Goal: Task Accomplishment & Management: Complete application form

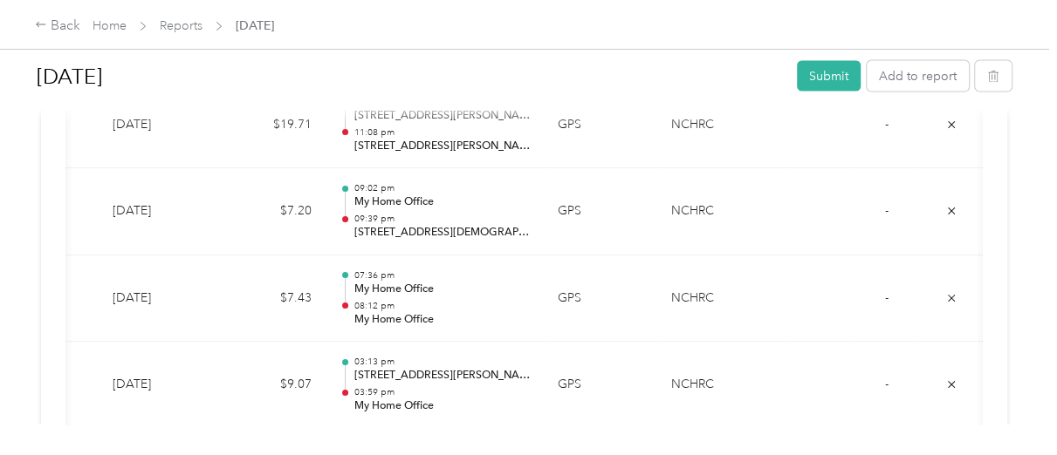
scroll to position [1920, 0]
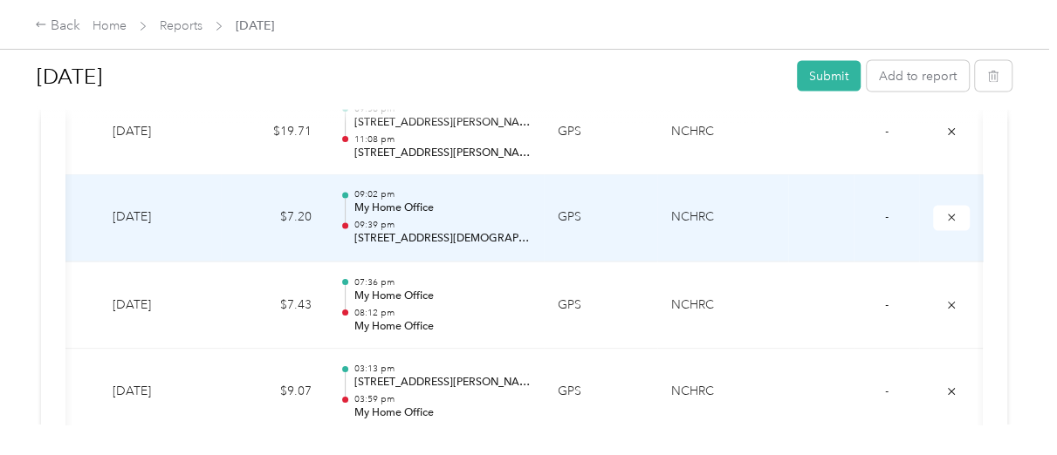
click at [535, 228] on td "09:02 pm My Home Office 09:39 pm [STREET_ADDRESS][DEMOGRAPHIC_DATA][PERSON_NAME]" at bounding box center [434, 218] width 218 height 87
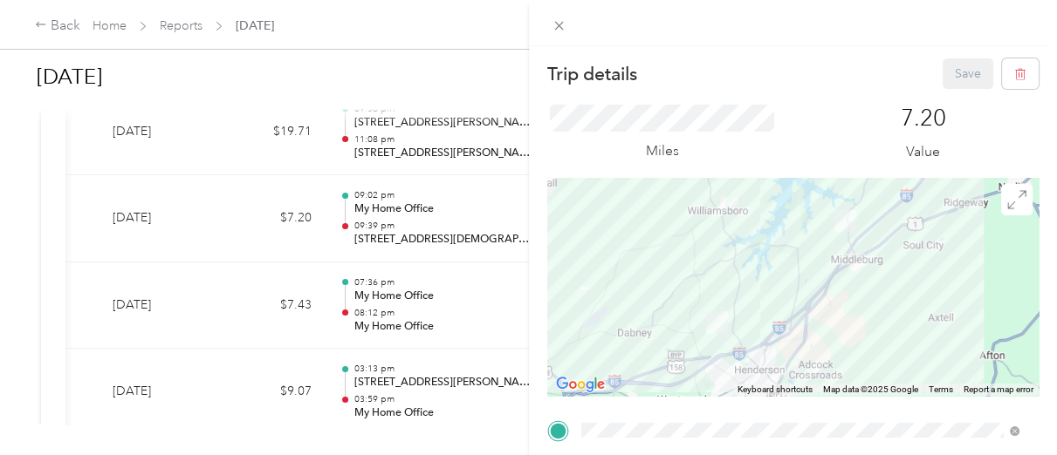
click at [451, 213] on div "Trip details Save This trip cannot be edited because it is either under review,…" at bounding box center [528, 227] width 1057 height 455
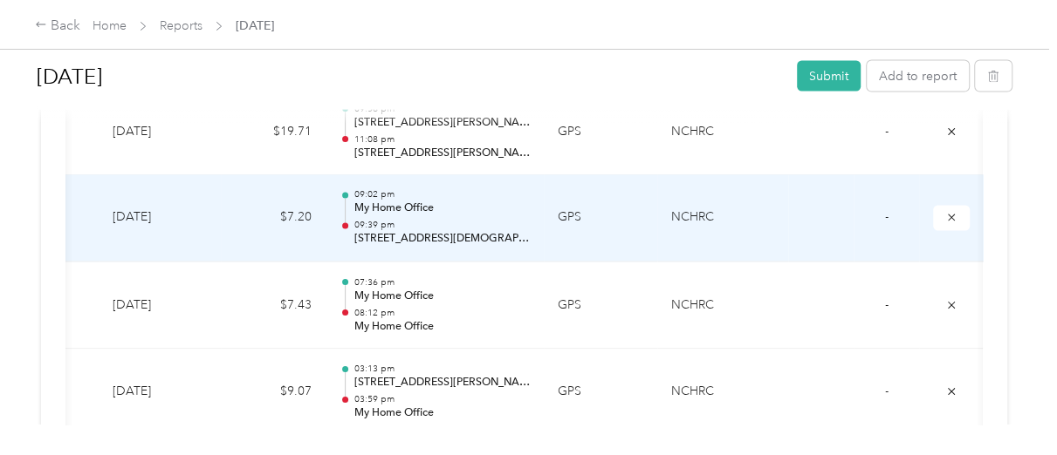
click at [451, 213] on p "My Home Office" at bounding box center [441, 210] width 176 height 16
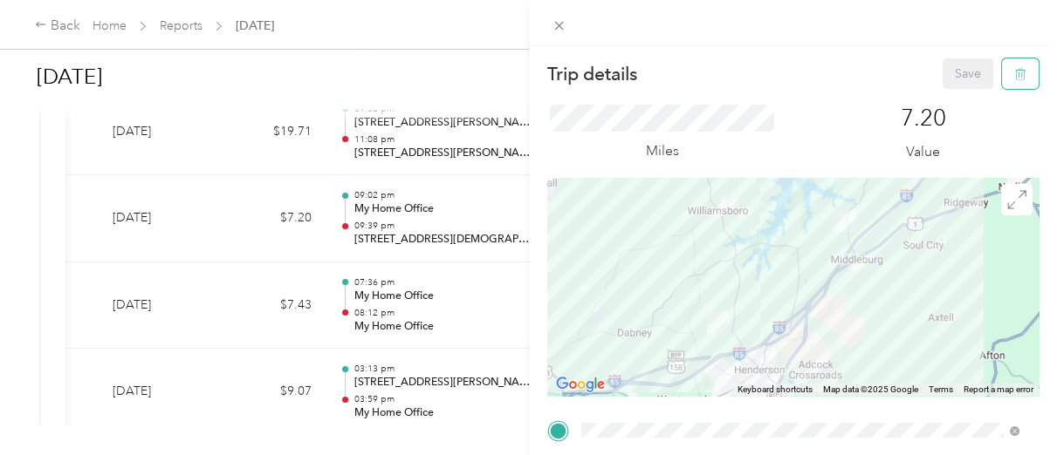
click at [1015, 76] on icon "button" at bounding box center [1020, 74] width 10 height 11
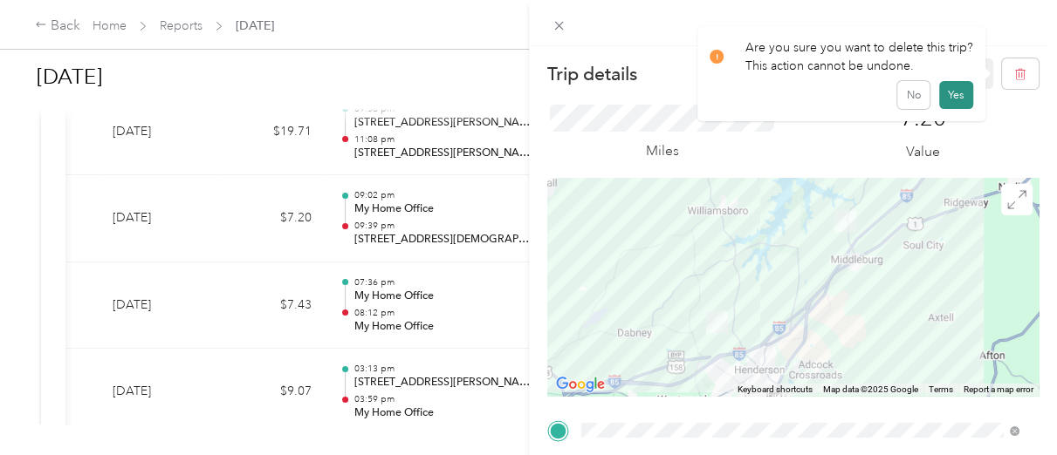
click at [957, 99] on button "Yes" at bounding box center [956, 95] width 34 height 28
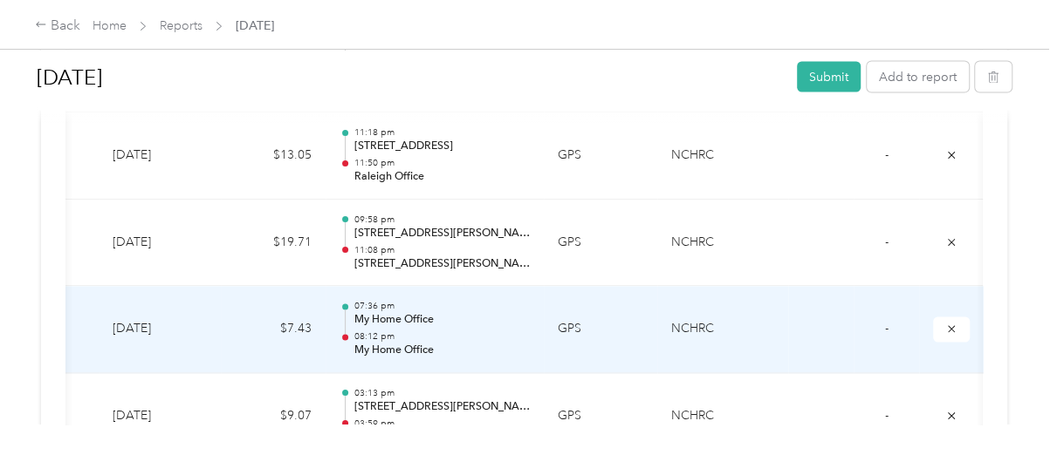
scroll to position [1803, 0]
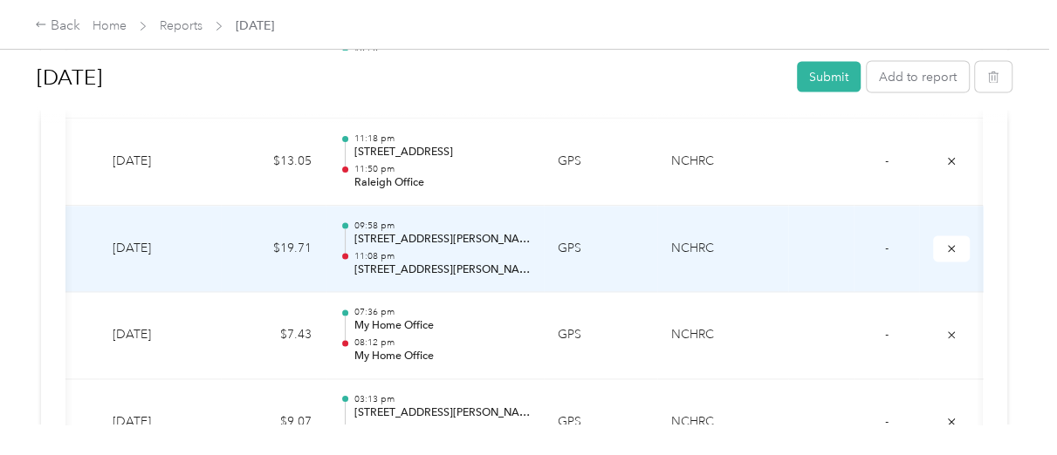
click at [528, 250] on p "11:08 pm" at bounding box center [441, 256] width 176 height 12
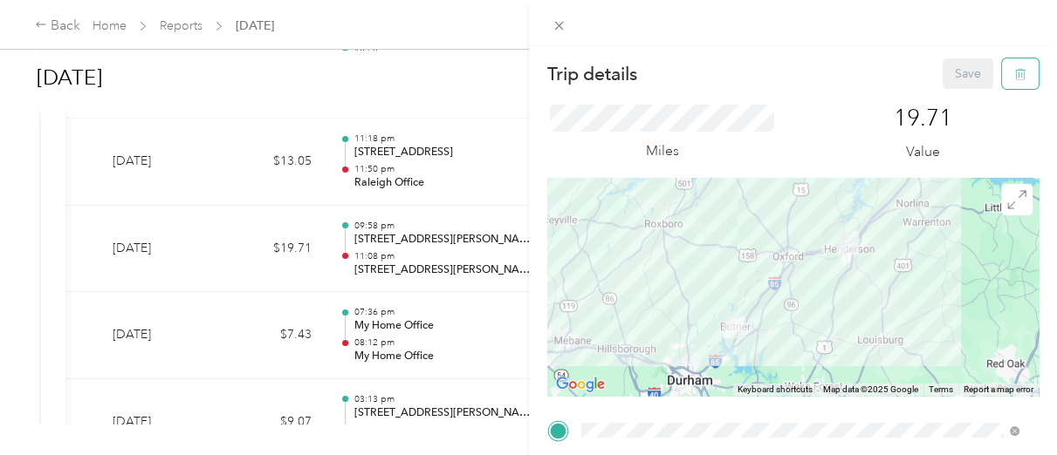
click at [1014, 79] on icon "button" at bounding box center [1020, 74] width 12 height 12
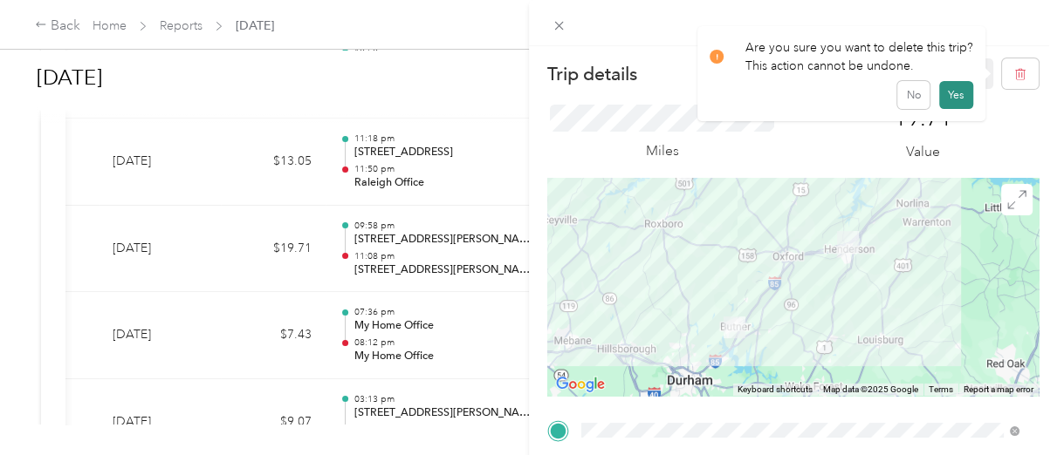
click at [955, 87] on button "Yes" at bounding box center [956, 95] width 34 height 28
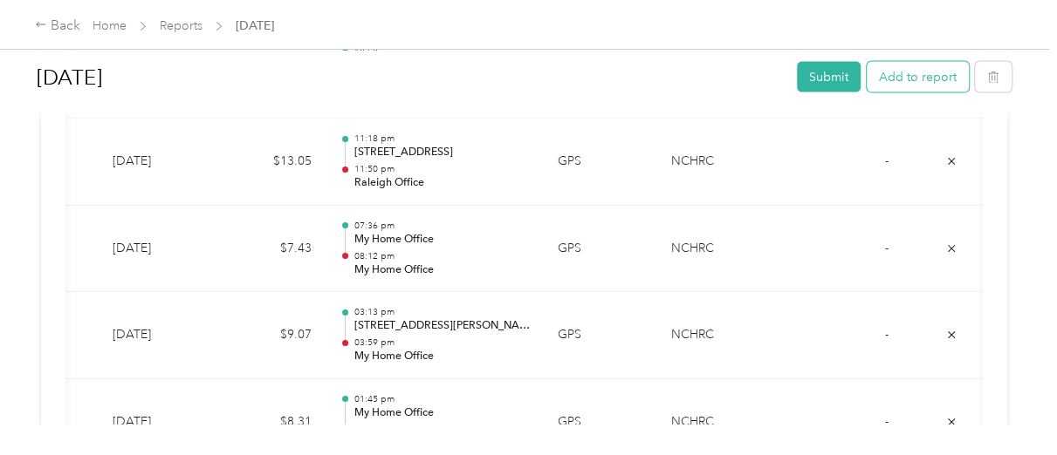
click at [908, 77] on button "Add to report" at bounding box center [917, 76] width 102 height 31
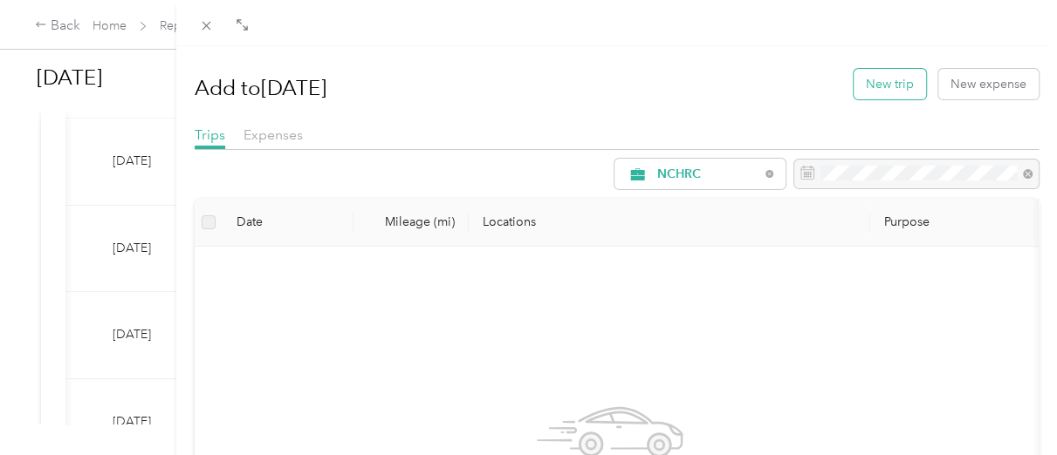
click at [853, 86] on button "New trip" at bounding box center [889, 84] width 72 height 31
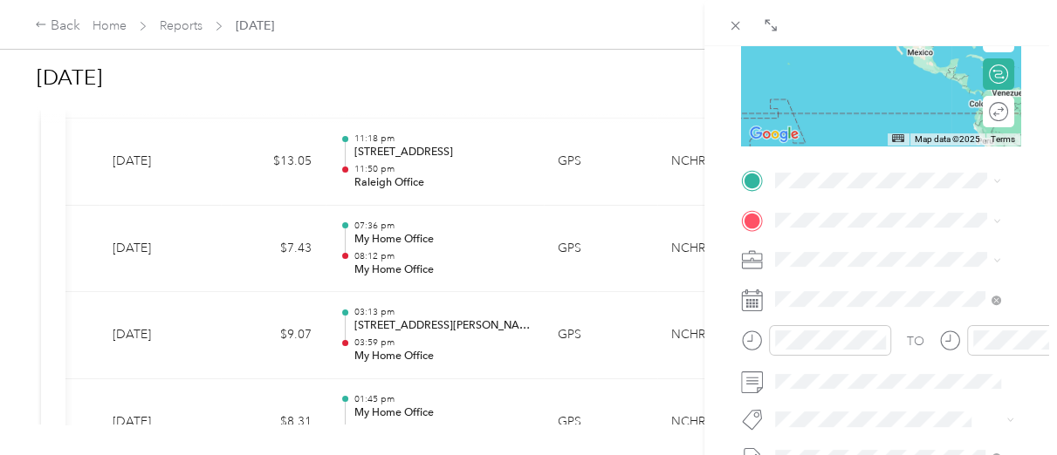
scroll to position [291, 0]
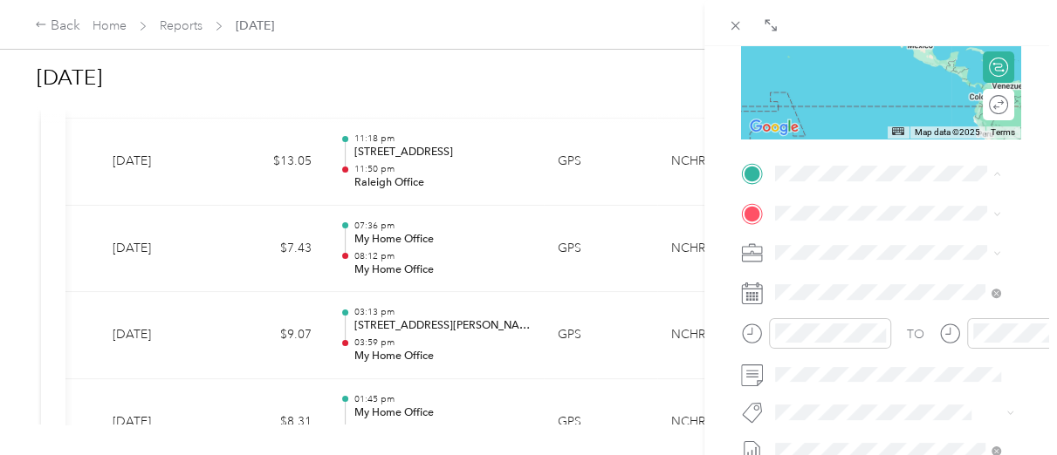
click at [866, 252] on div "My Home Office [STREET_ADDRESS][US_STATE]" at bounding box center [895, 253] width 175 height 37
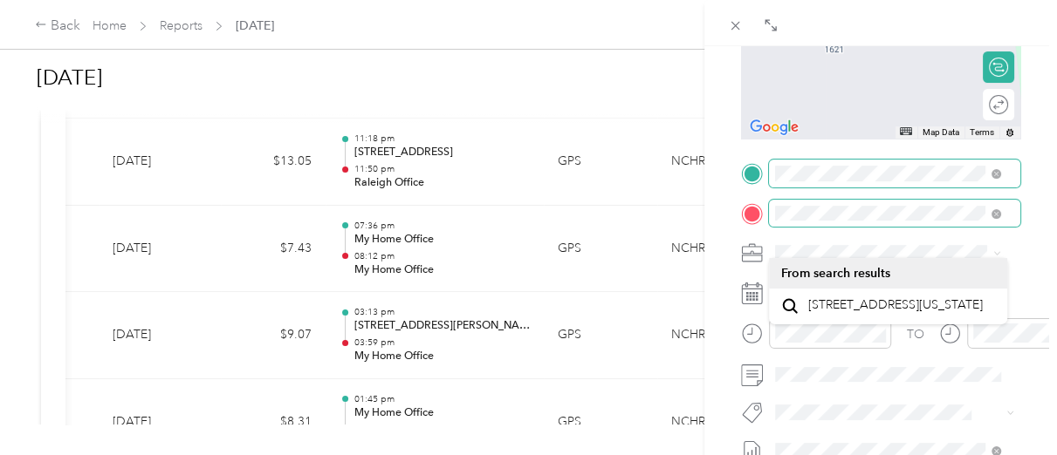
scroll to position [232, 0]
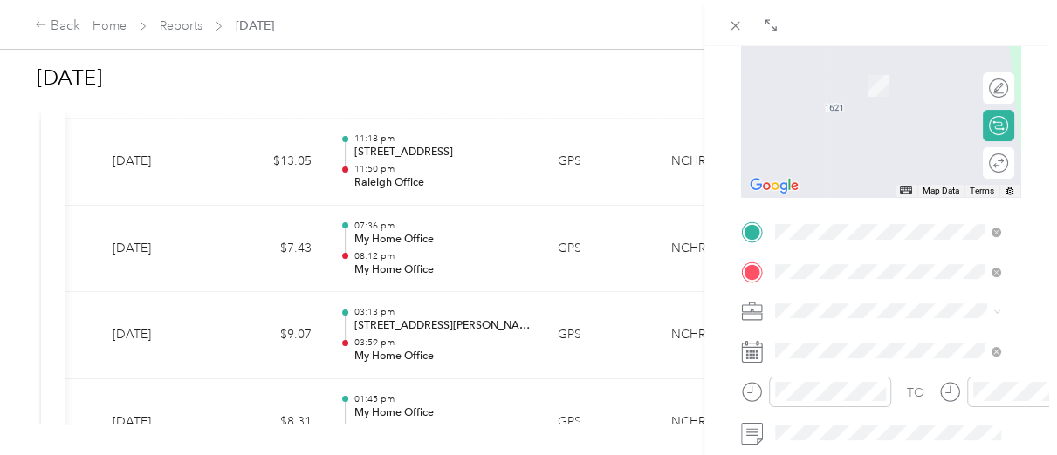
click at [827, 342] on span "[STREET_ADDRESS][US_STATE]" at bounding box center [895, 334] width 175 height 16
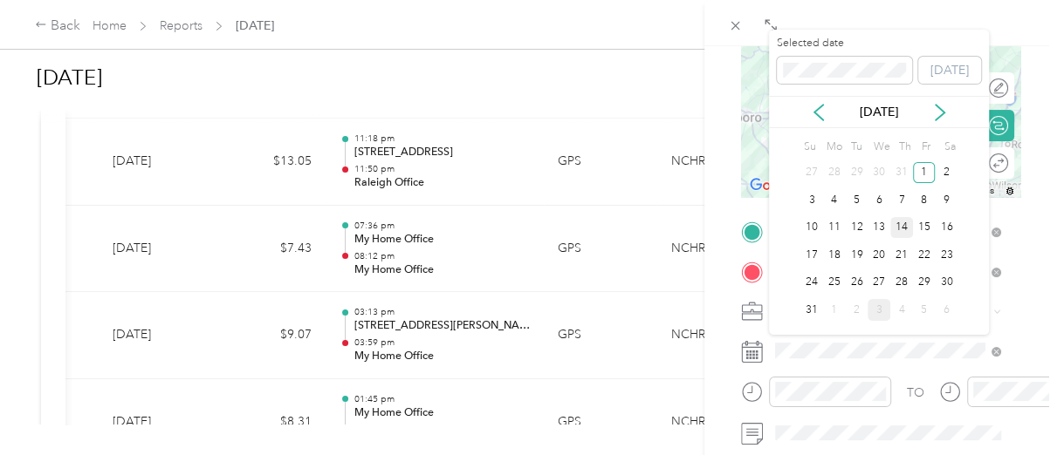
click at [906, 234] on div "14" at bounding box center [901, 228] width 23 height 22
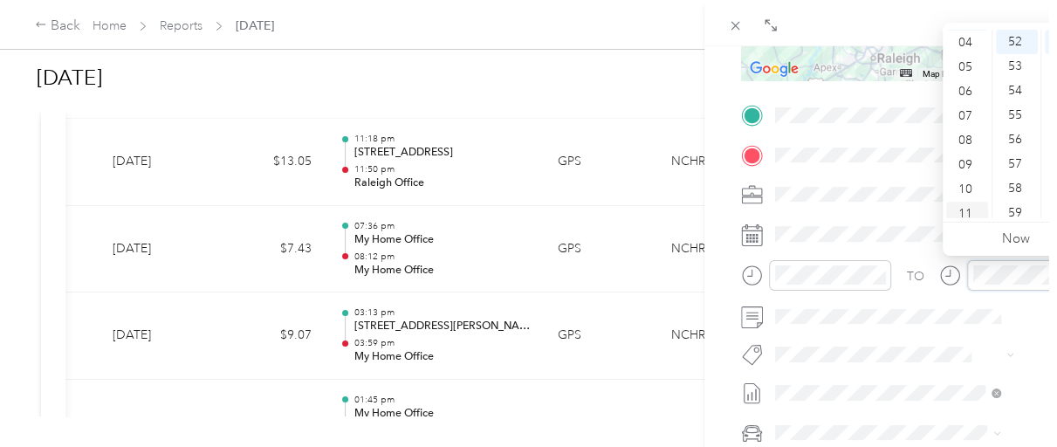
scroll to position [104, 0]
click at [967, 208] on div "11" at bounding box center [967, 207] width 42 height 24
click at [1016, 120] on div "17" at bounding box center [1017, 118] width 42 height 24
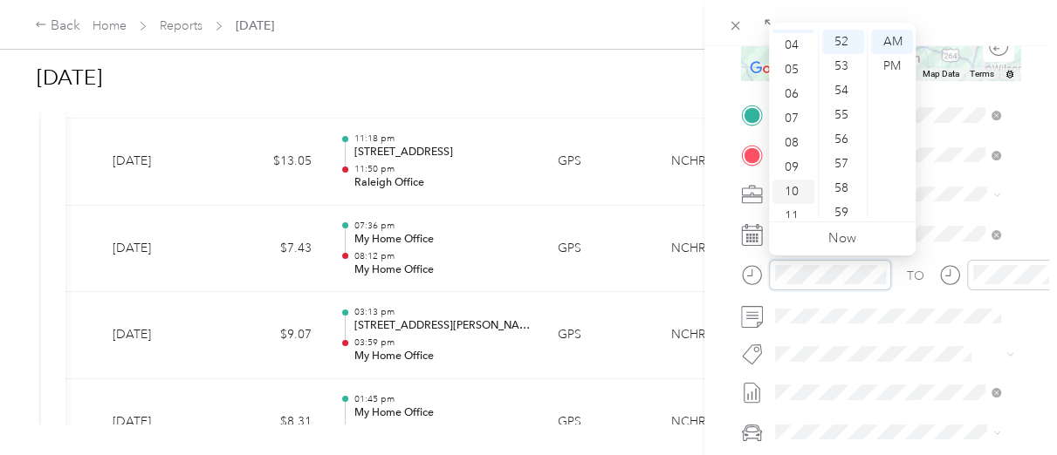
scroll to position [104, 0]
click at [798, 182] on div "10" at bounding box center [793, 182] width 42 height 24
click at [843, 100] on div "45" at bounding box center [843, 104] width 42 height 24
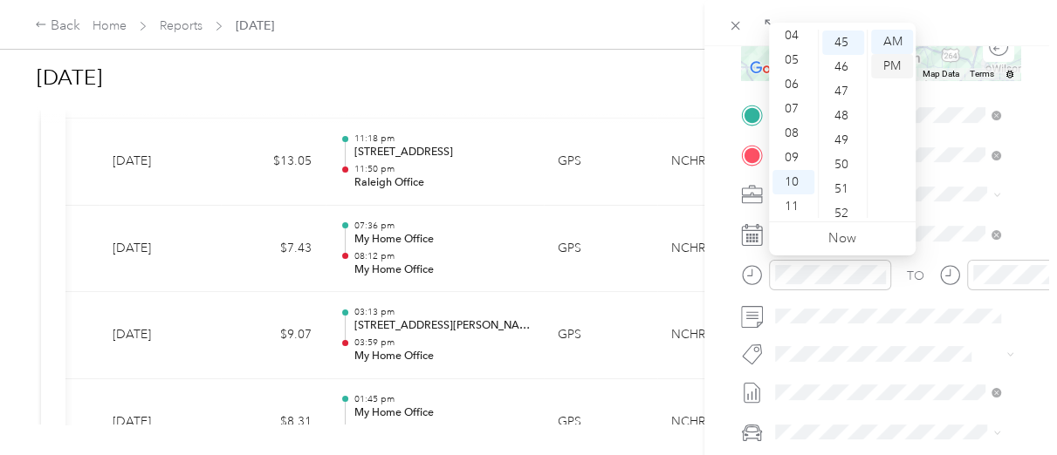
click at [902, 64] on div "PM" at bounding box center [892, 66] width 42 height 24
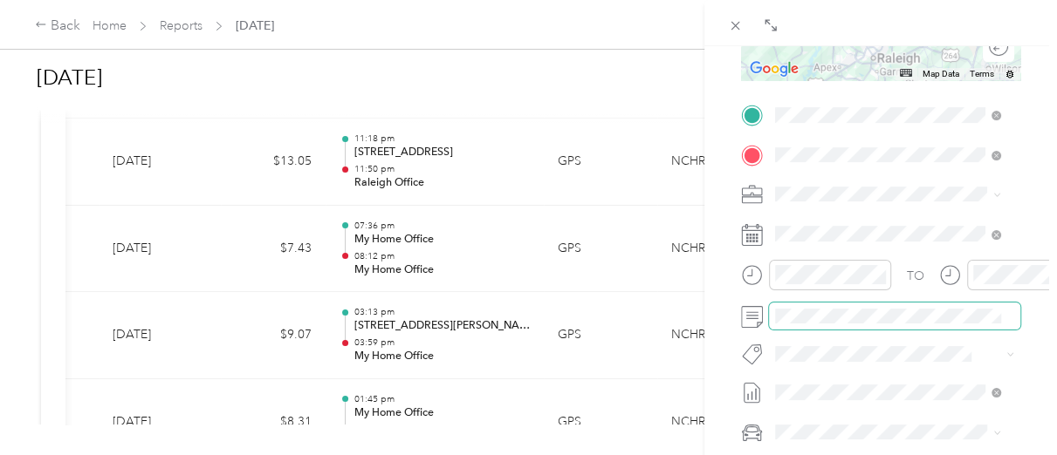
click at [885, 327] on span at bounding box center [894, 316] width 251 height 27
click at [886, 326] on span at bounding box center [894, 316] width 251 height 27
click at [825, 403] on li "[PERSON_NAME]" at bounding box center [887, 402] width 237 height 31
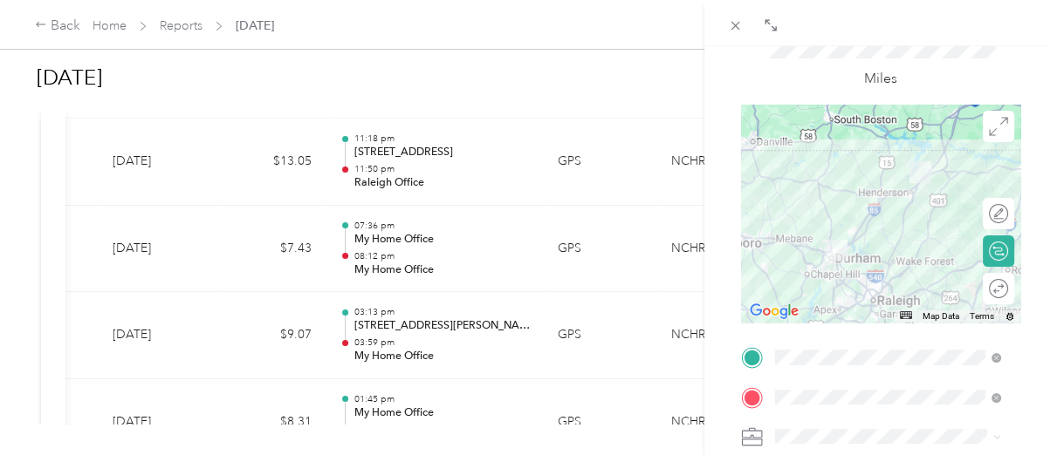
scroll to position [30, 0]
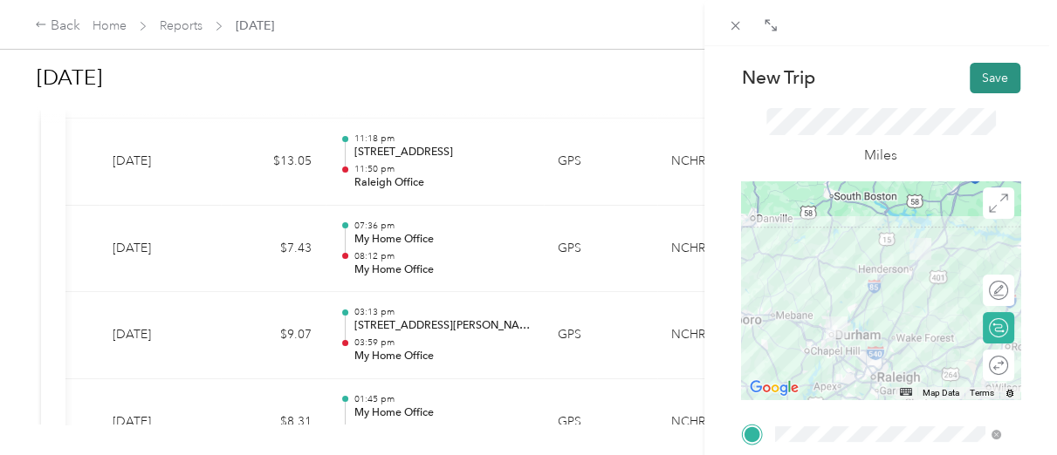
click at [974, 79] on button "Save" at bounding box center [994, 78] width 51 height 31
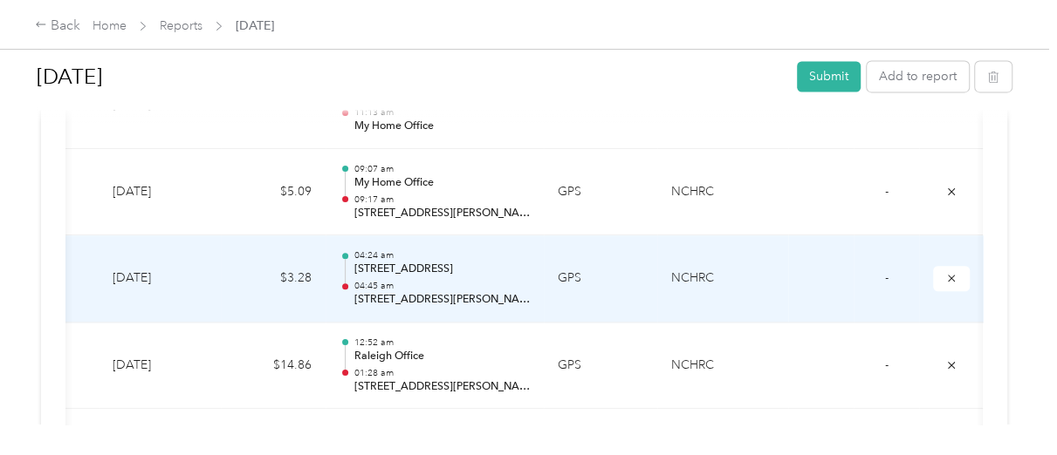
scroll to position [1571, 0]
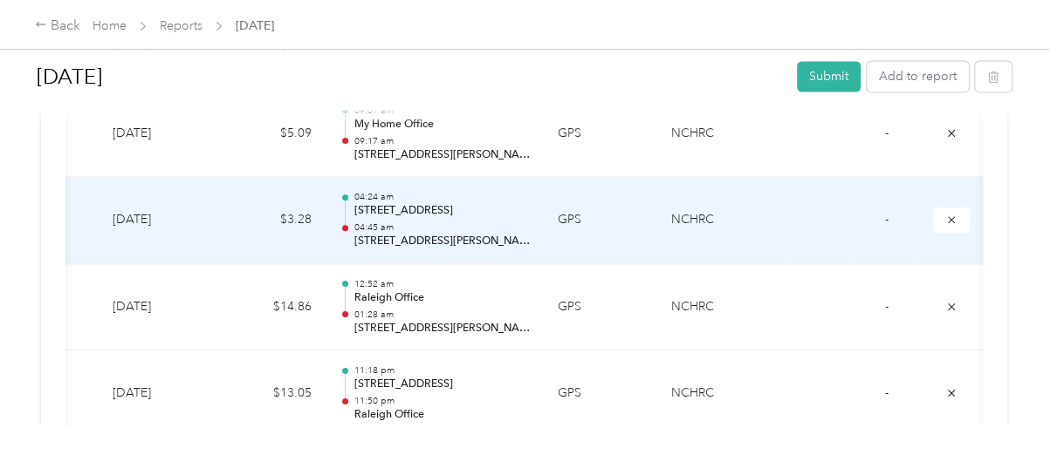
click at [523, 237] on p "[STREET_ADDRESS][PERSON_NAME]" at bounding box center [441, 242] width 176 height 16
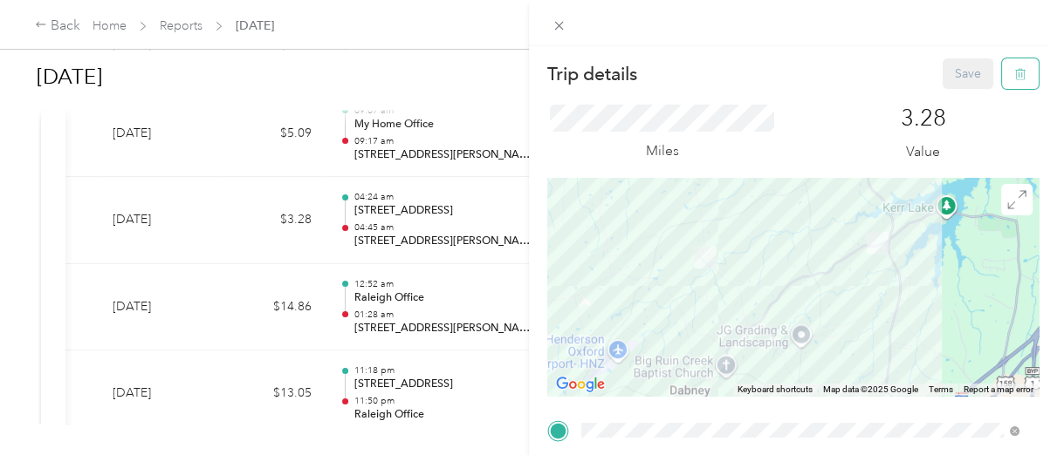
click at [1014, 76] on icon "button" at bounding box center [1020, 74] width 12 height 12
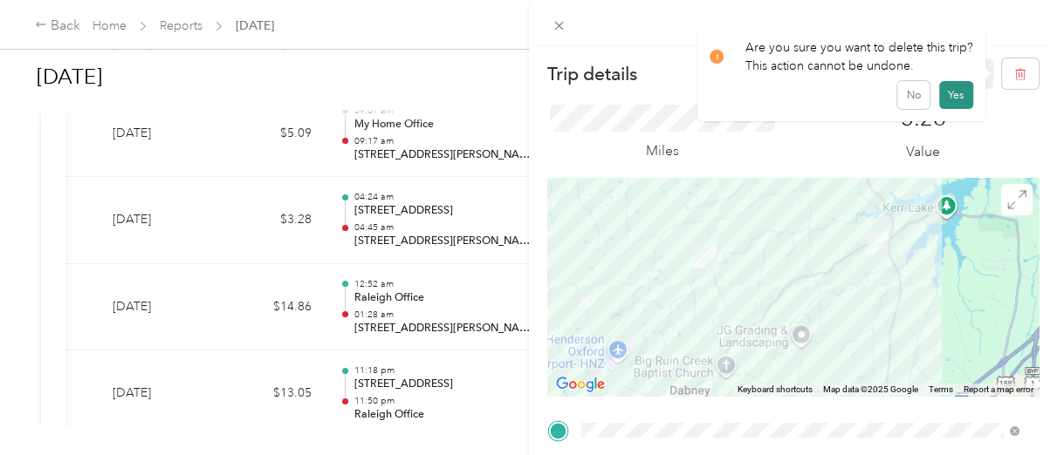
click at [942, 98] on button "Yes" at bounding box center [956, 95] width 34 height 28
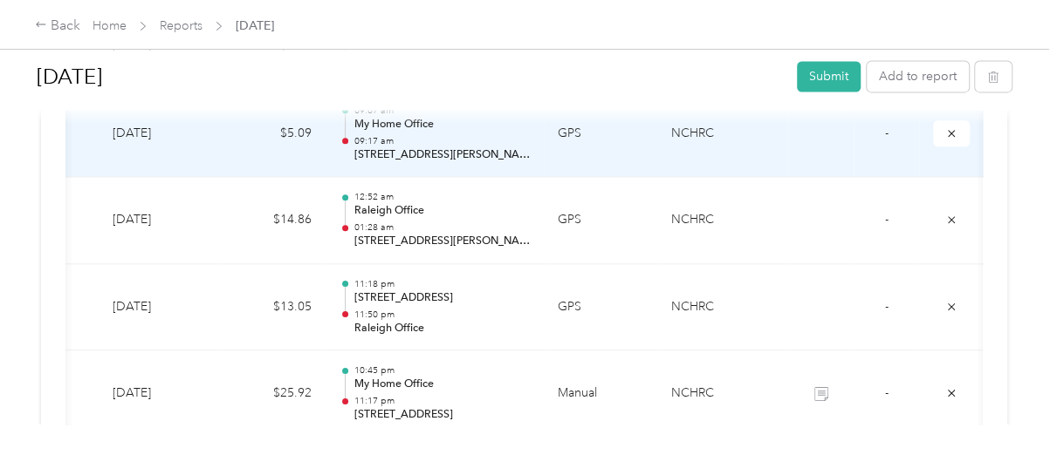
scroll to position [1512, 0]
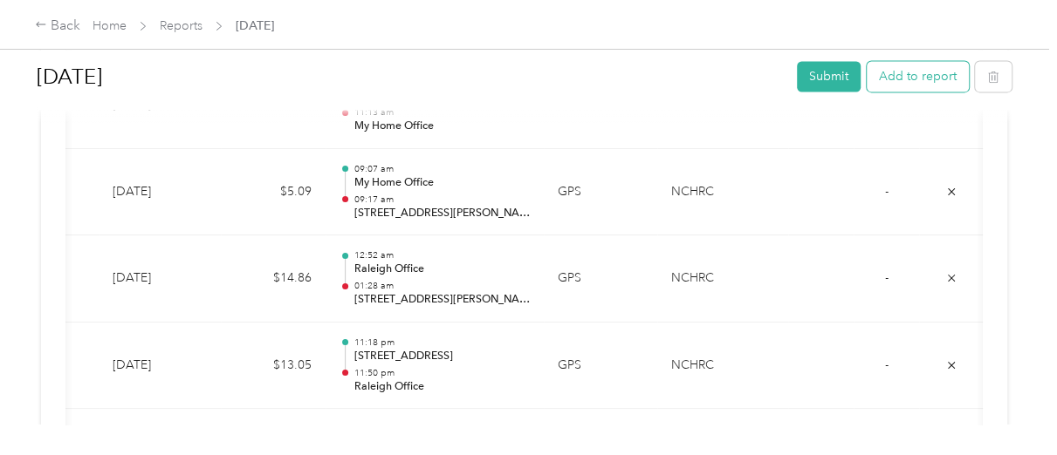
click at [907, 77] on button "Add to report" at bounding box center [917, 76] width 102 height 31
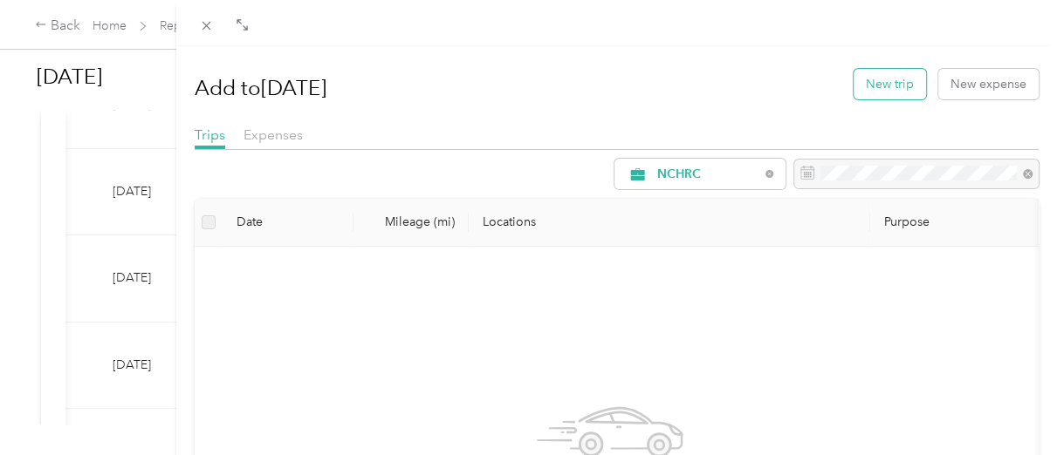
click at [874, 81] on button "New trip" at bounding box center [889, 84] width 72 height 31
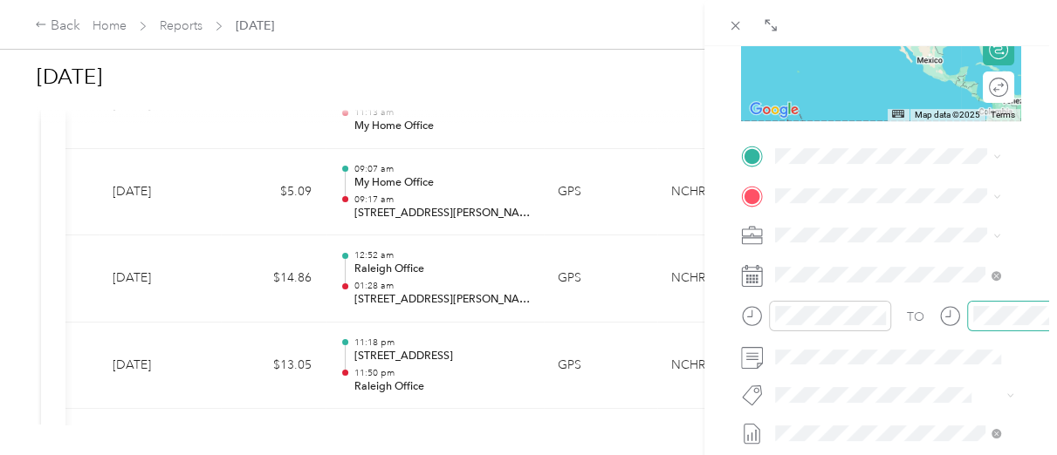
scroll to position [349, 0]
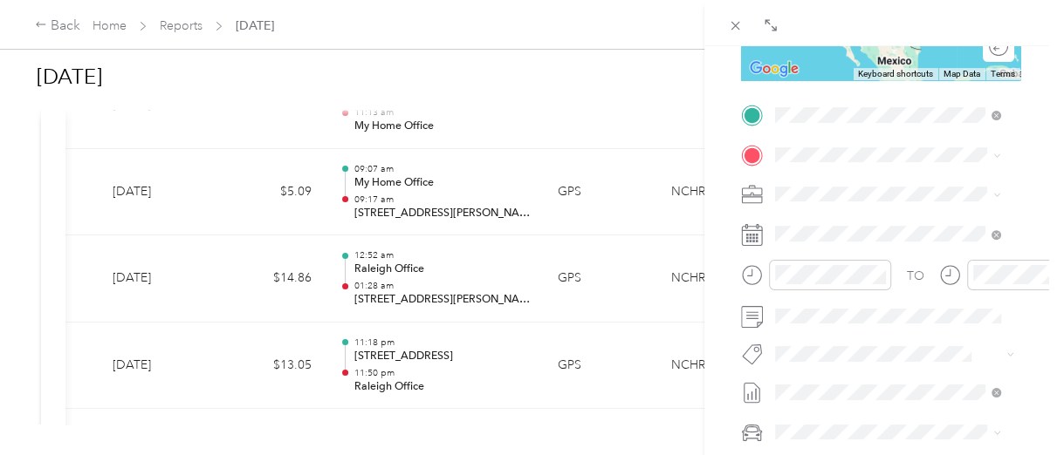
click at [859, 185] on span "[STREET_ADDRESS][PERSON_NAME][US_STATE]" at bounding box center [901, 185] width 187 height 31
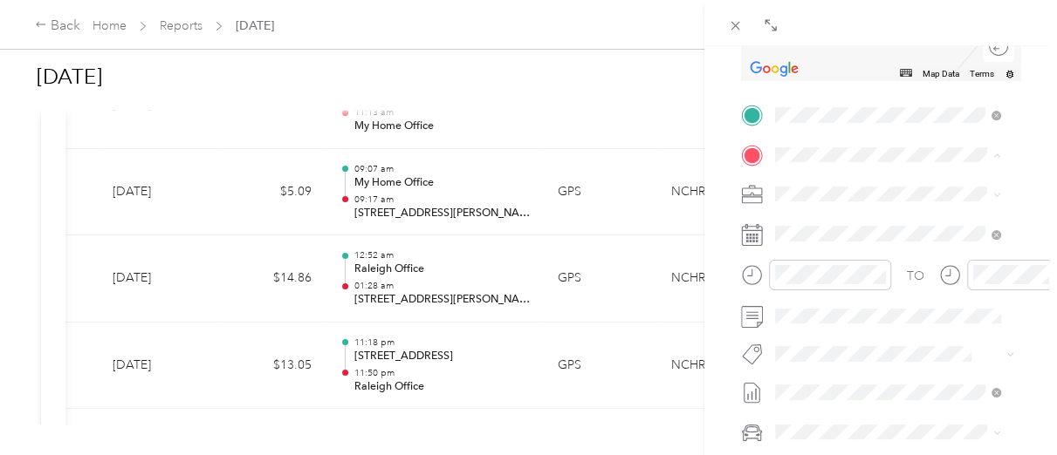
click at [876, 251] on span "[STREET_ADDRESS][US_STATE]" at bounding box center [895, 243] width 175 height 15
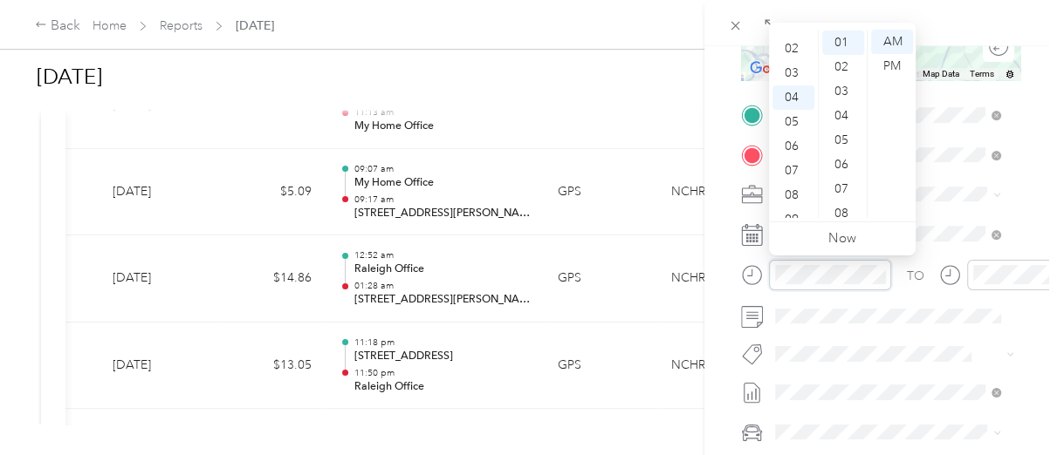
scroll to position [0, 0]
click at [793, 68] on div "01" at bounding box center [793, 66] width 42 height 24
click at [841, 34] on div "27" at bounding box center [843, 38] width 42 height 24
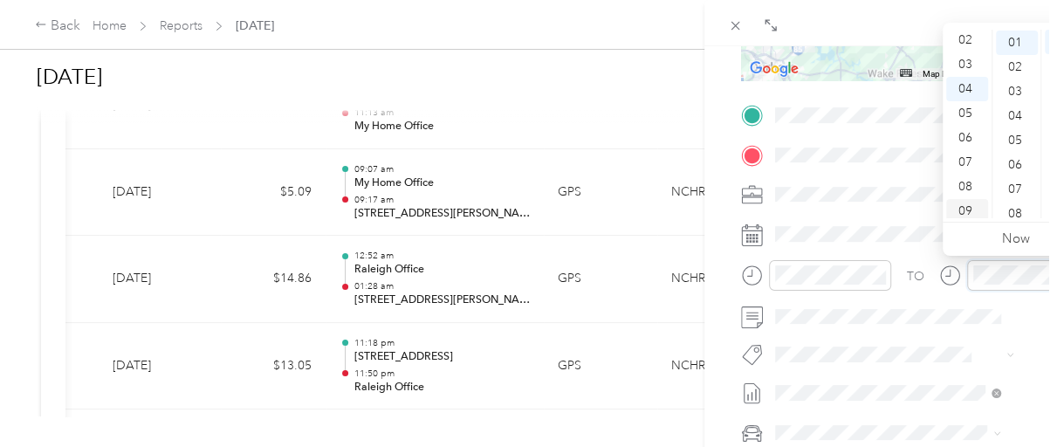
scroll to position [0, 0]
click at [964, 65] on div "01" at bounding box center [967, 66] width 42 height 24
click at [1017, 42] on div "27" at bounding box center [1017, 38] width 42 height 24
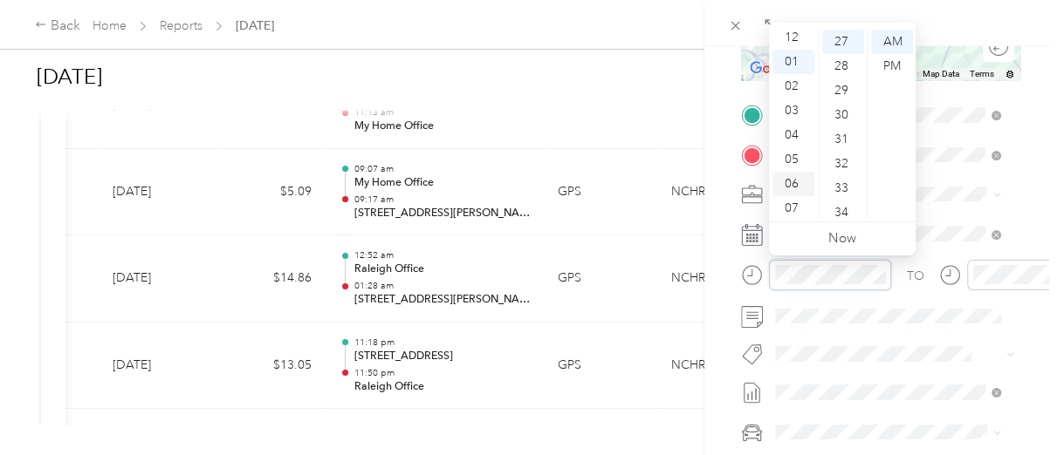
scroll to position [0, 0]
click at [797, 44] on div "12" at bounding box center [793, 42] width 42 height 24
click at [843, 79] on div "50" at bounding box center [843, 80] width 42 height 24
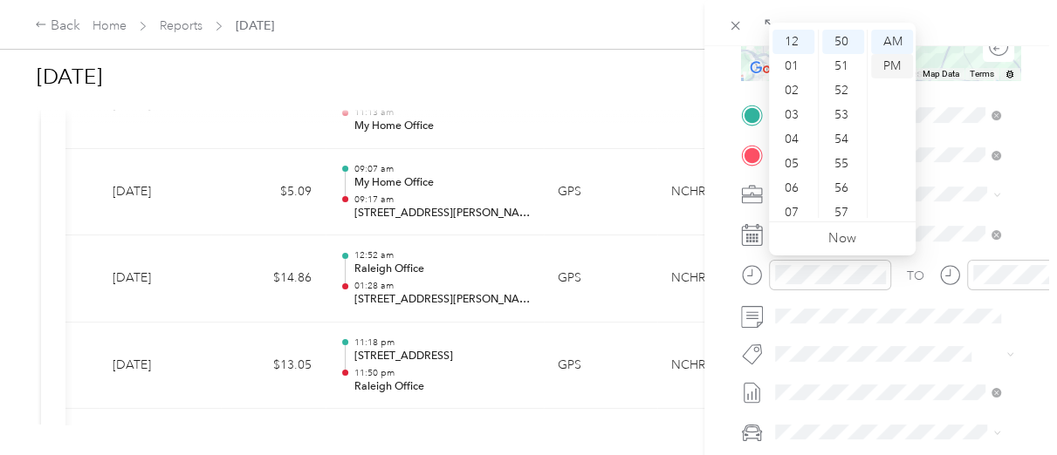
click at [896, 65] on div "PM" at bounding box center [892, 66] width 42 height 24
click at [894, 325] on span at bounding box center [894, 316] width 251 height 27
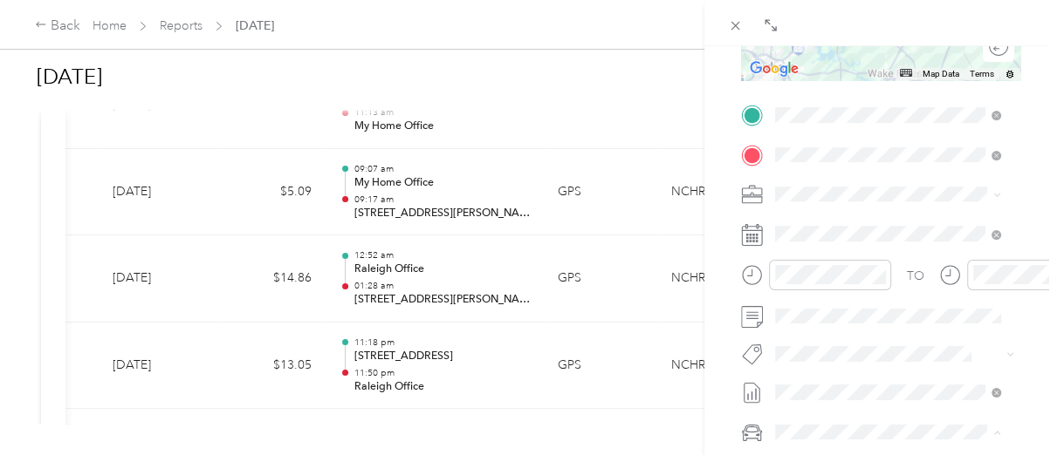
click at [821, 405] on li "[PERSON_NAME]" at bounding box center [887, 402] width 237 height 31
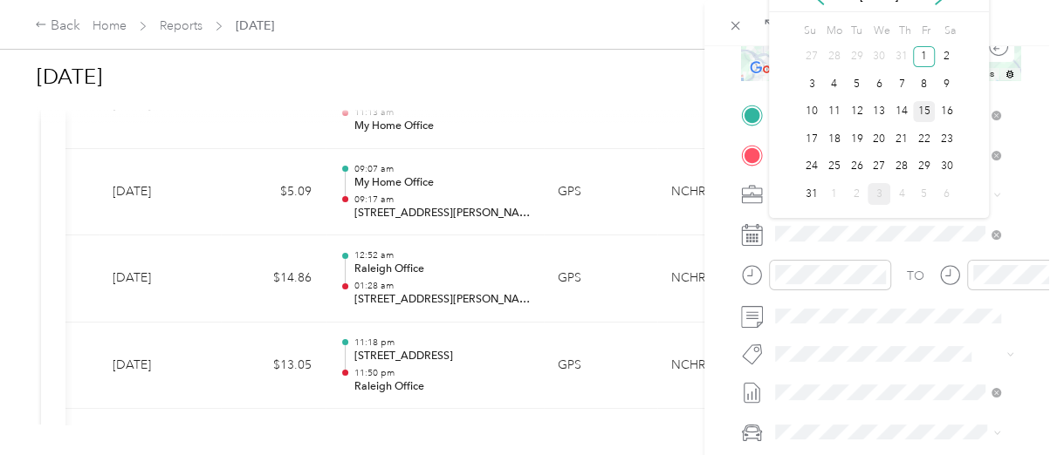
click at [924, 115] on div "15" at bounding box center [924, 112] width 23 height 22
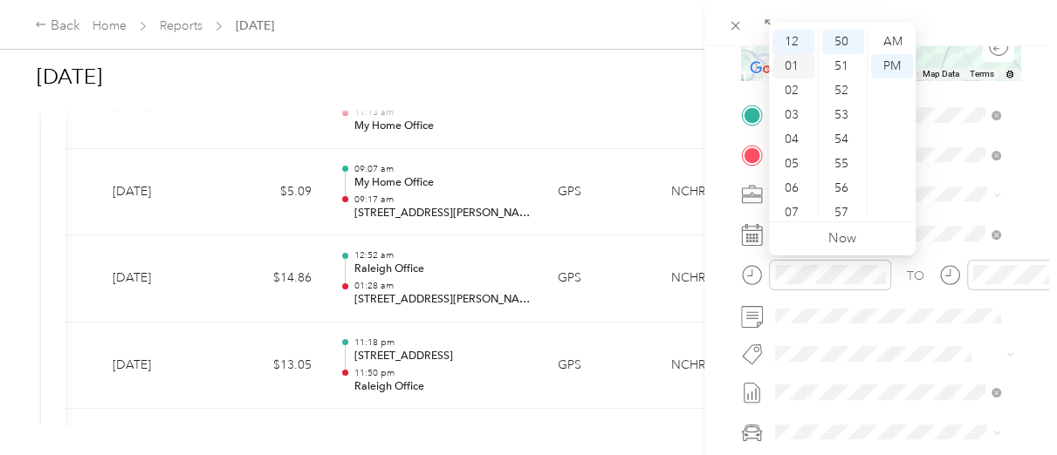
click at [796, 58] on div "01" at bounding box center [793, 66] width 42 height 24
click at [838, 54] on div "29" at bounding box center [843, 52] width 42 height 24
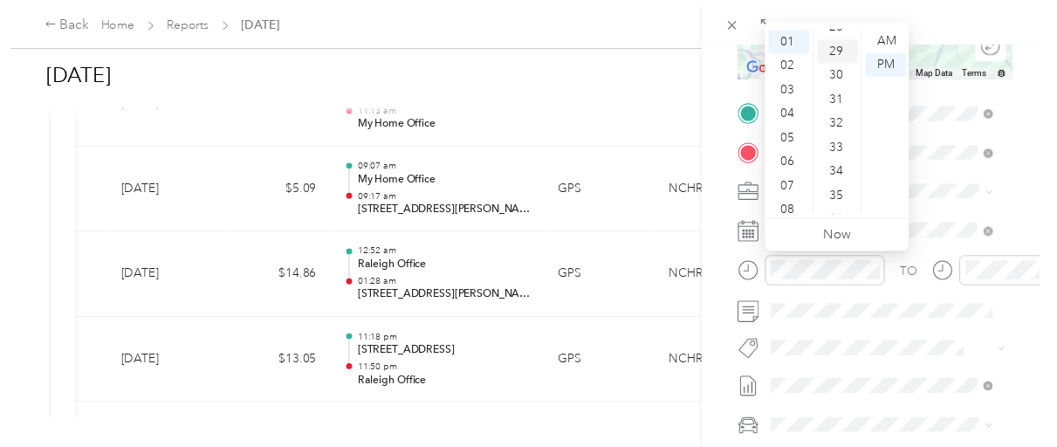
scroll to position [708, 0]
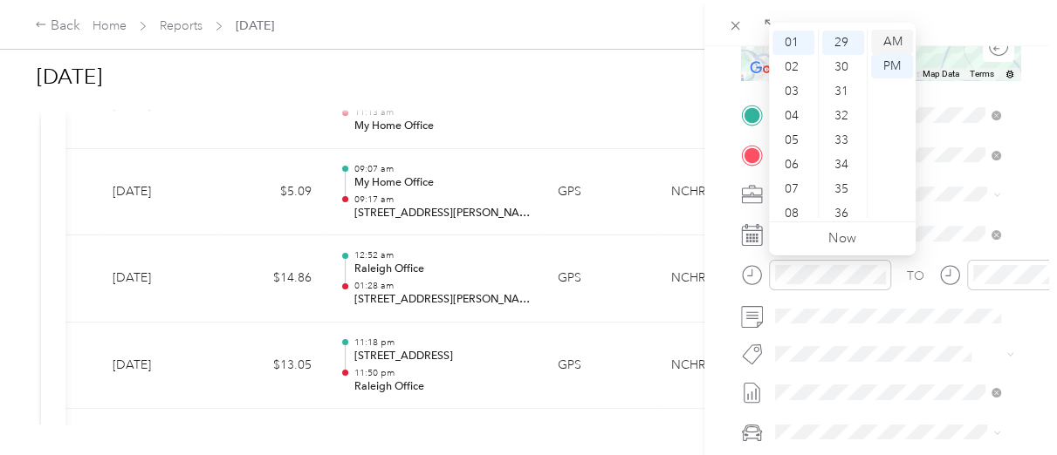
click at [889, 46] on div "AM" at bounding box center [892, 42] width 42 height 24
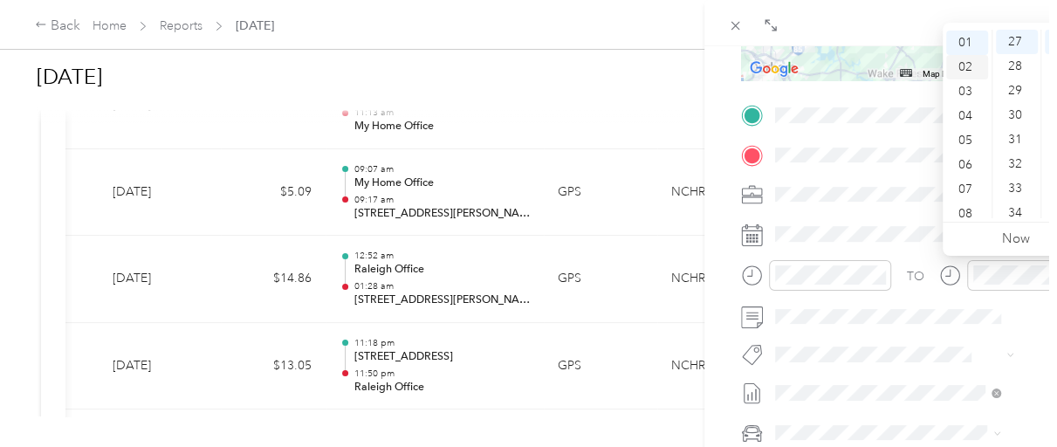
click at [971, 70] on div "02" at bounding box center [967, 67] width 42 height 24
click at [1016, 163] on div "05" at bounding box center [1017, 164] width 42 height 24
click at [1016, 163] on div "10" at bounding box center [1017, 164] width 42 height 24
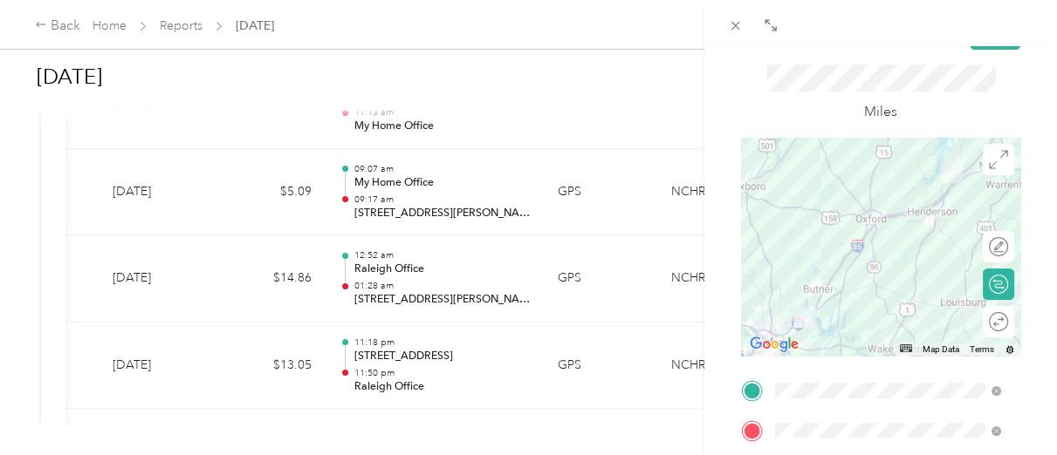
scroll to position [58, 0]
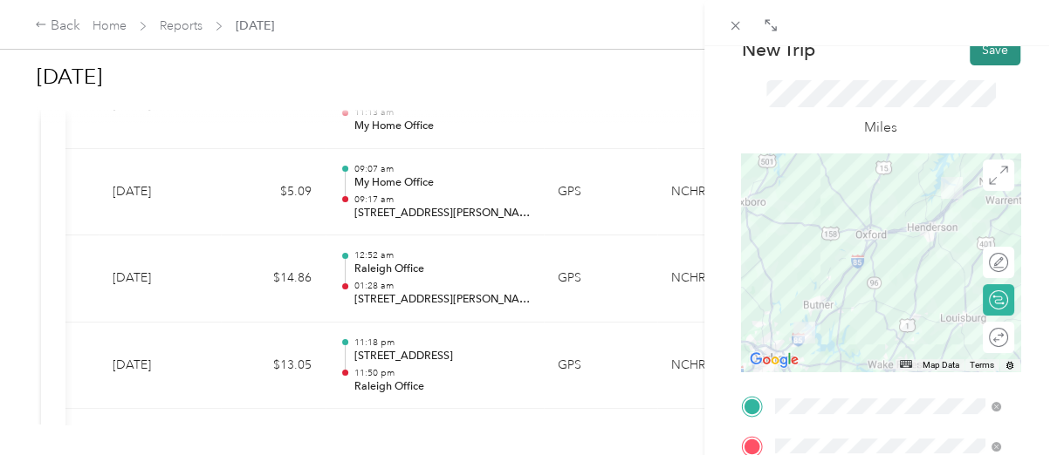
click at [991, 54] on button "Save" at bounding box center [994, 50] width 51 height 31
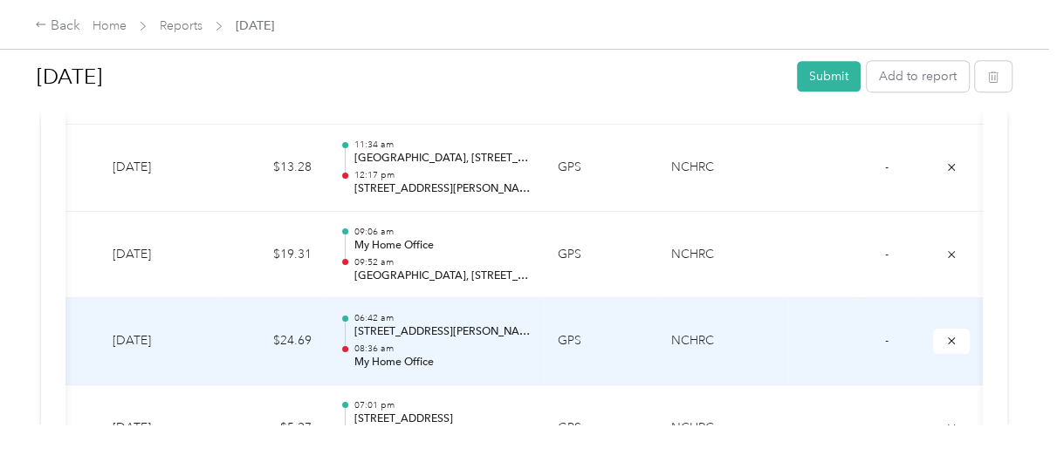
scroll to position [640, 0]
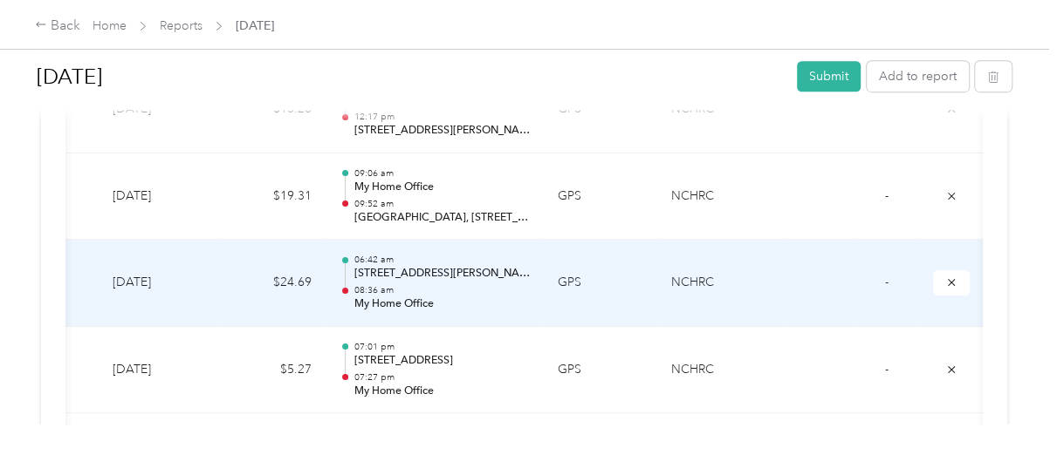
click at [502, 303] on p "My Home Office" at bounding box center [441, 305] width 176 height 16
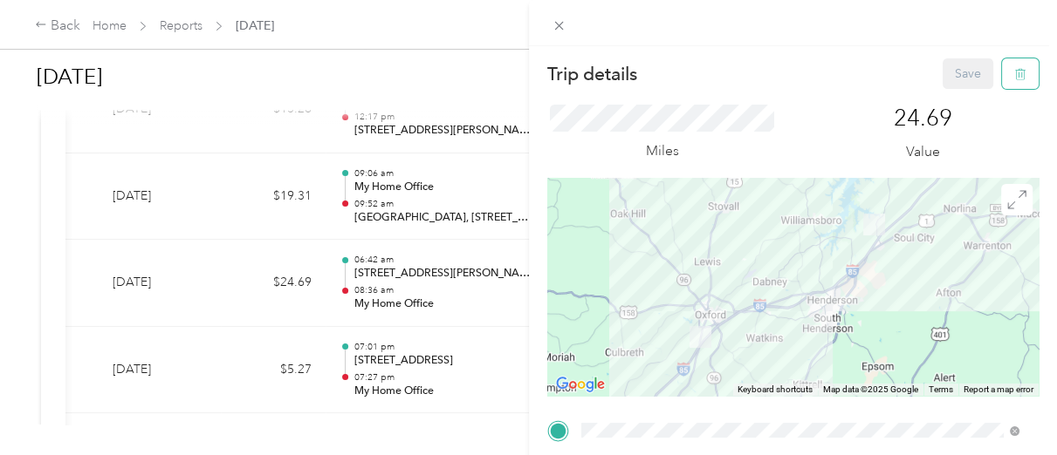
click at [1014, 77] on icon "button" at bounding box center [1020, 74] width 12 height 12
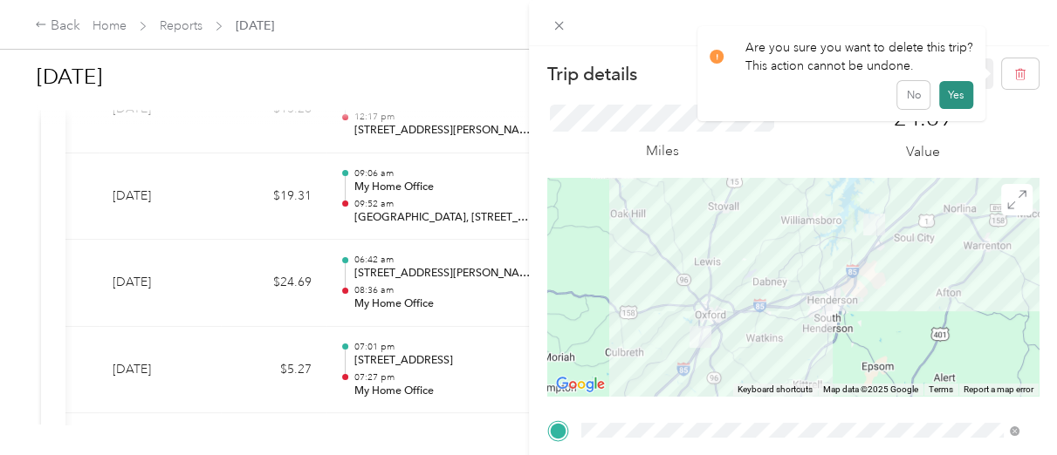
click at [950, 98] on button "Yes" at bounding box center [956, 95] width 34 height 28
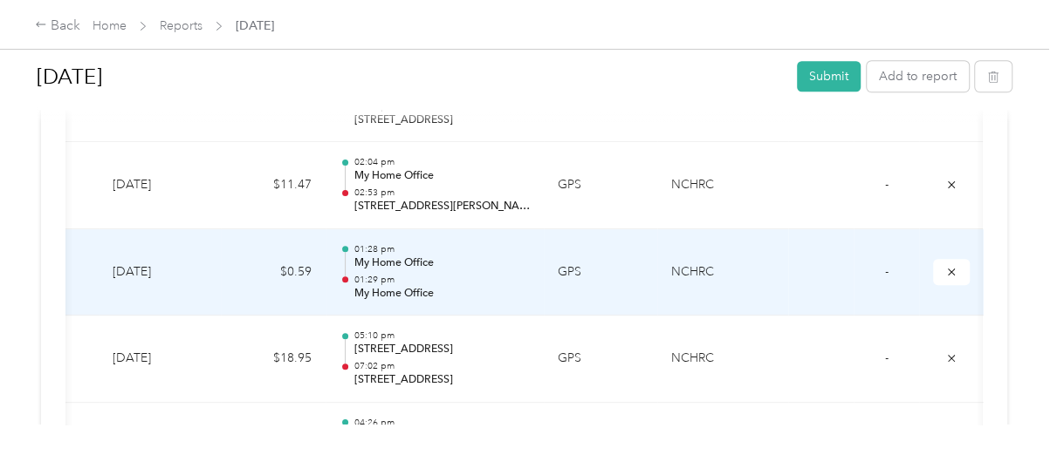
scroll to position [4537, 0]
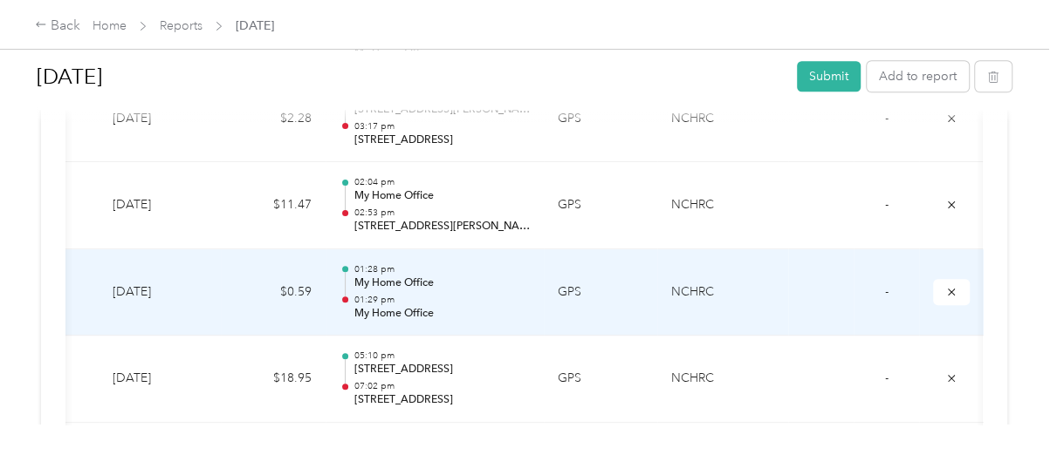
click at [500, 283] on p "My Home Office" at bounding box center [441, 284] width 176 height 16
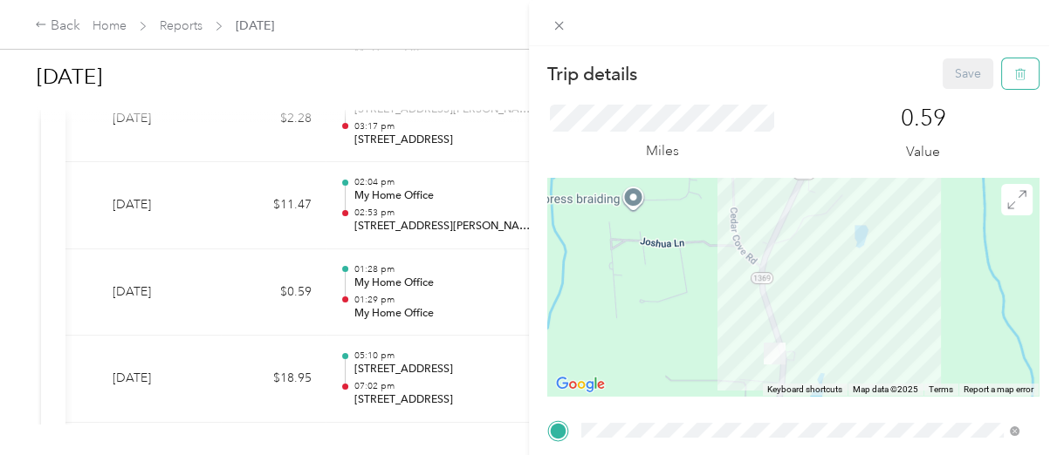
click at [1003, 84] on button "button" at bounding box center [1020, 73] width 37 height 31
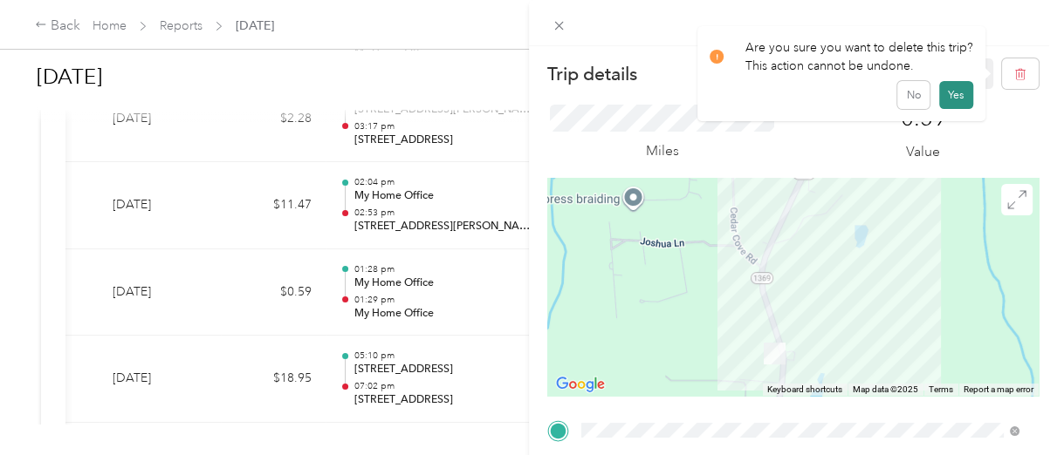
click at [957, 98] on button "Yes" at bounding box center [956, 95] width 34 height 28
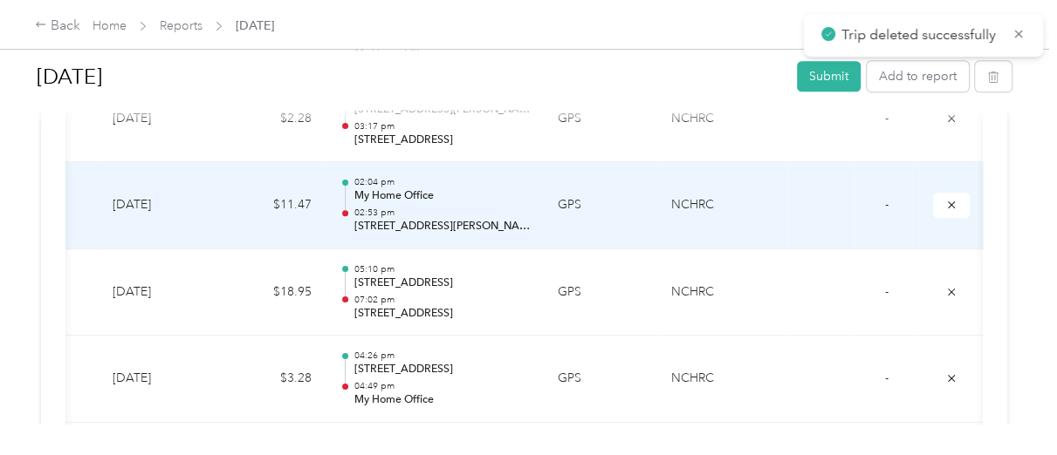
click at [416, 207] on p "02:53 pm" at bounding box center [441, 213] width 176 height 12
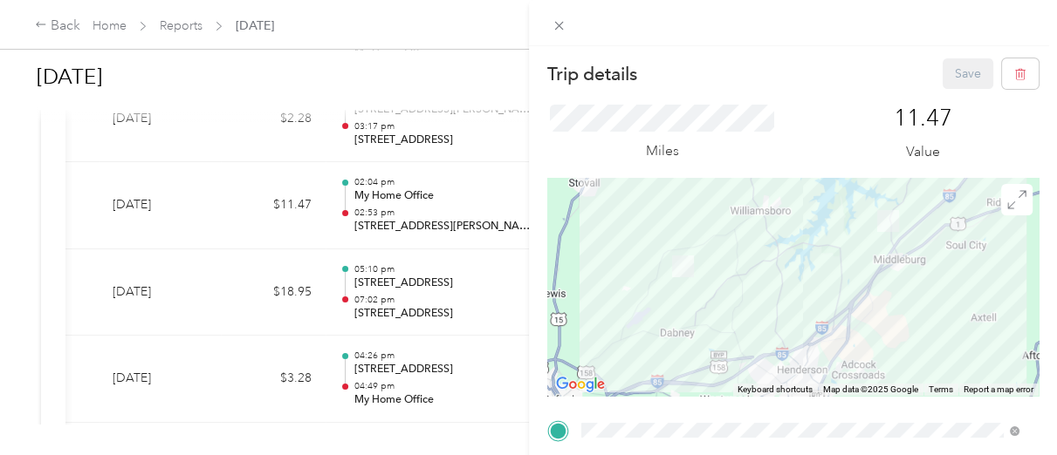
click at [417, 200] on div "Trip details Save This trip cannot be edited because it is either under review,…" at bounding box center [528, 227] width 1057 height 455
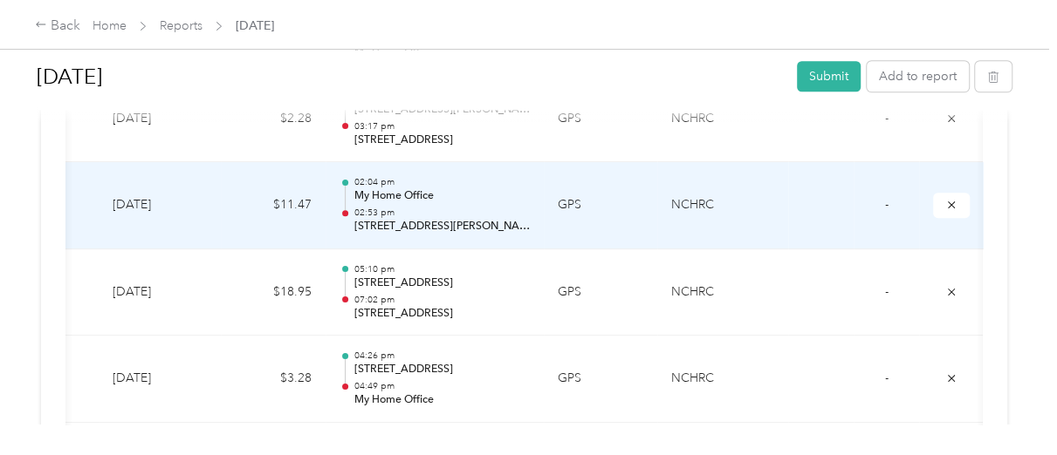
click at [418, 207] on p "02:53 pm" at bounding box center [441, 213] width 176 height 12
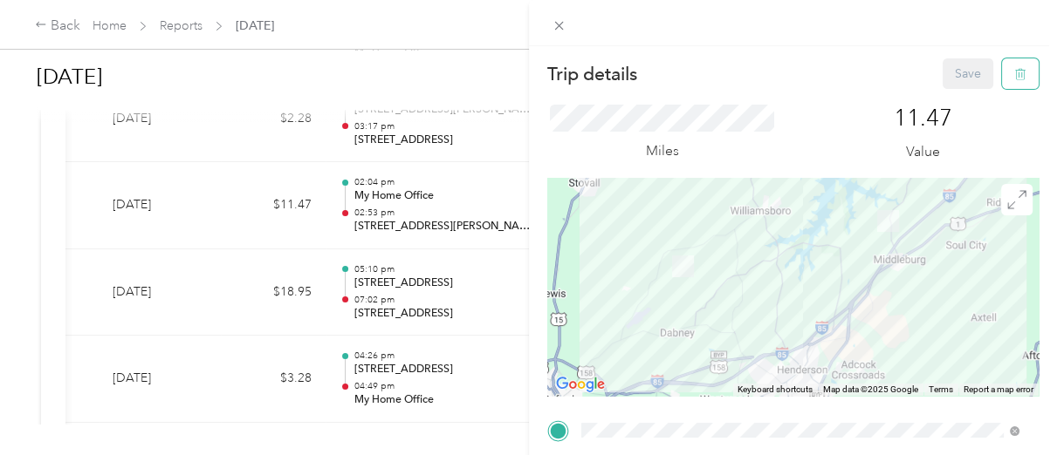
click at [1014, 75] on button "button" at bounding box center [1020, 73] width 37 height 31
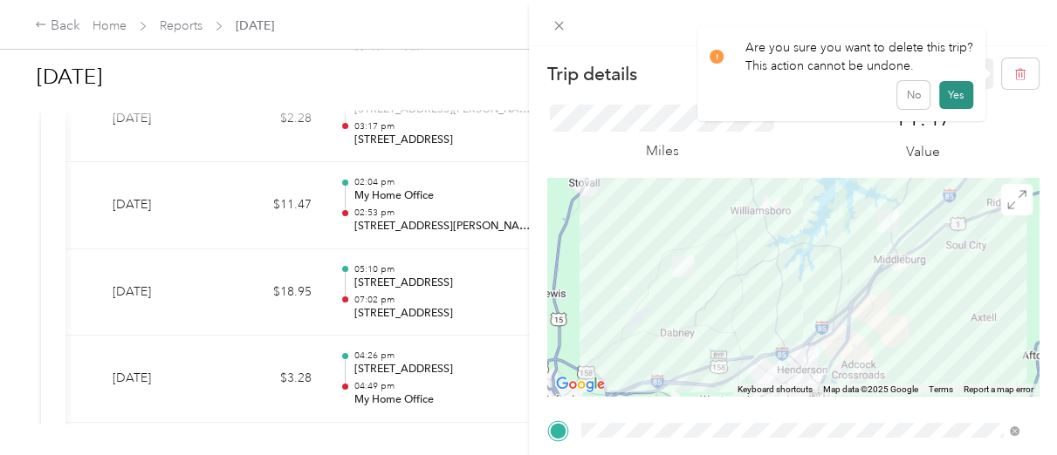
click at [952, 98] on button "Yes" at bounding box center [956, 95] width 34 height 28
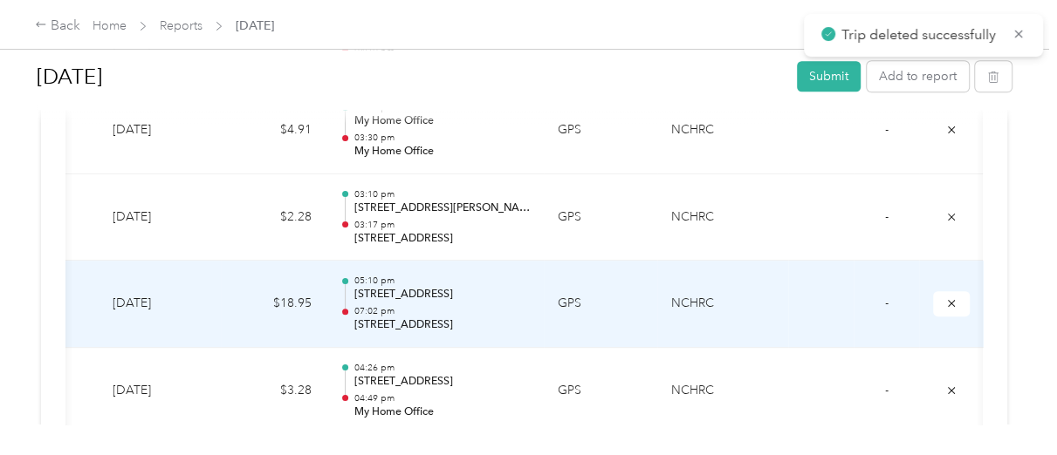
scroll to position [4420, 0]
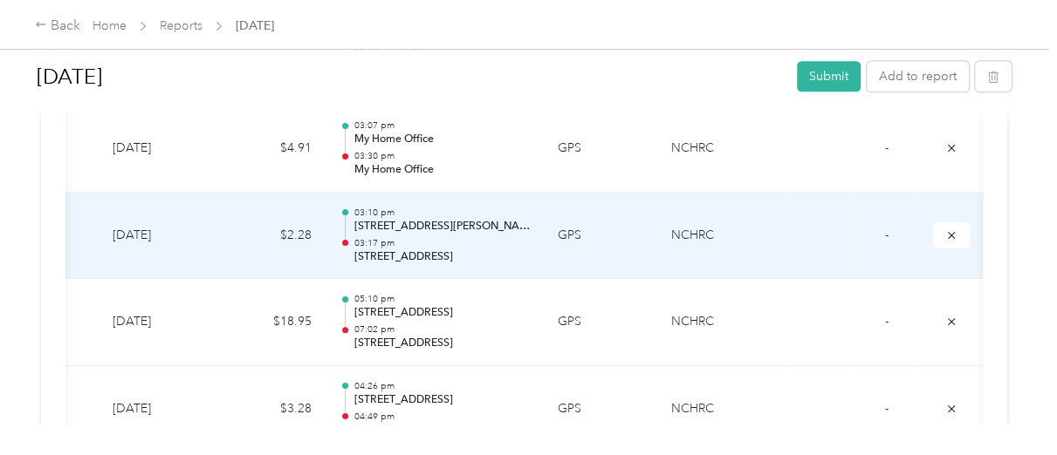
click at [471, 226] on p "[STREET_ADDRESS][PERSON_NAME]" at bounding box center [441, 227] width 176 height 16
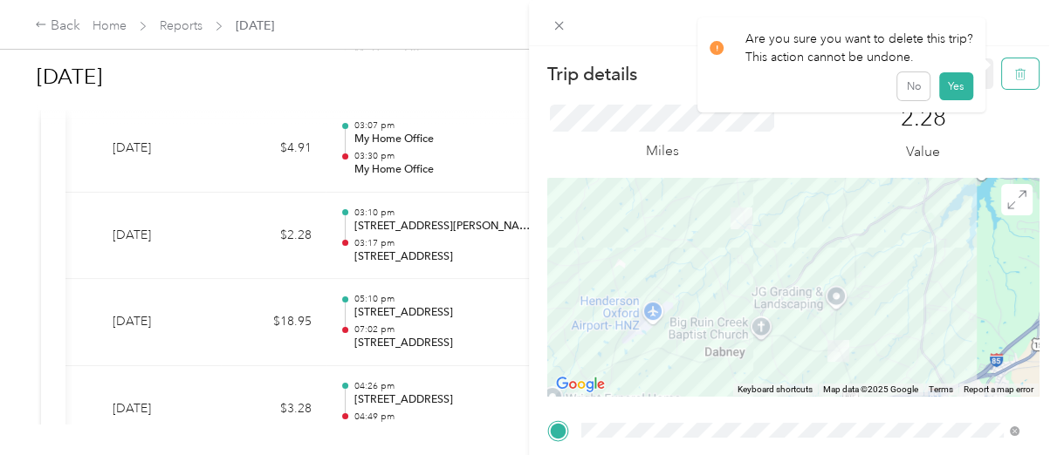
click at [1014, 72] on icon "button" at bounding box center [1020, 74] width 12 height 12
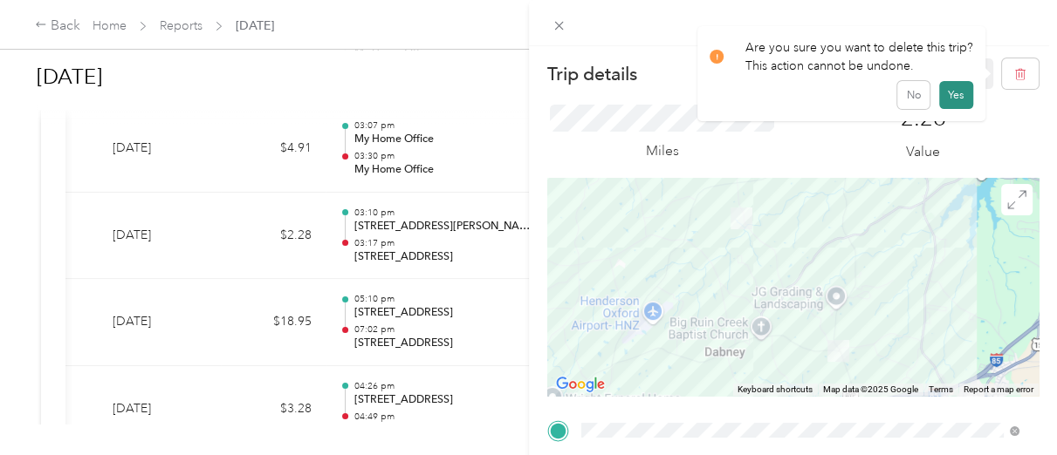
click at [953, 91] on button "Yes" at bounding box center [956, 95] width 34 height 28
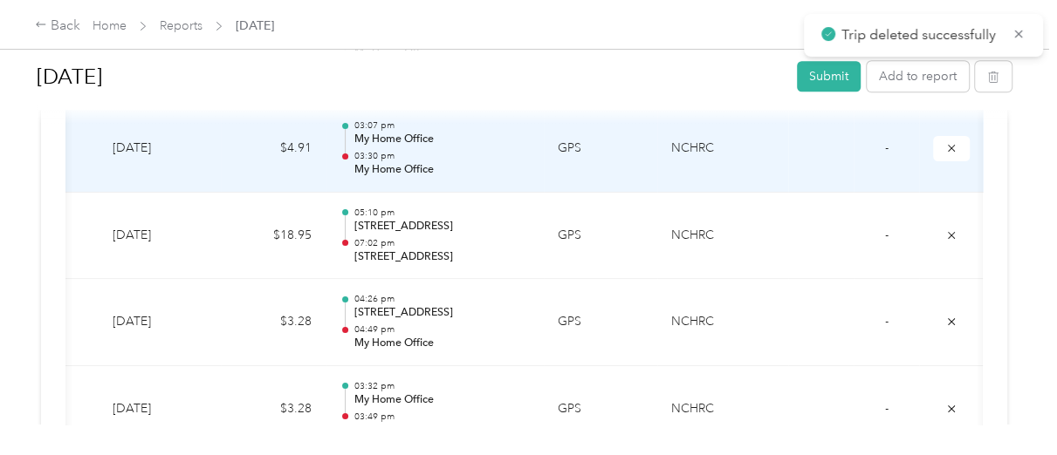
click at [499, 150] on p "03:30 pm" at bounding box center [441, 156] width 176 height 12
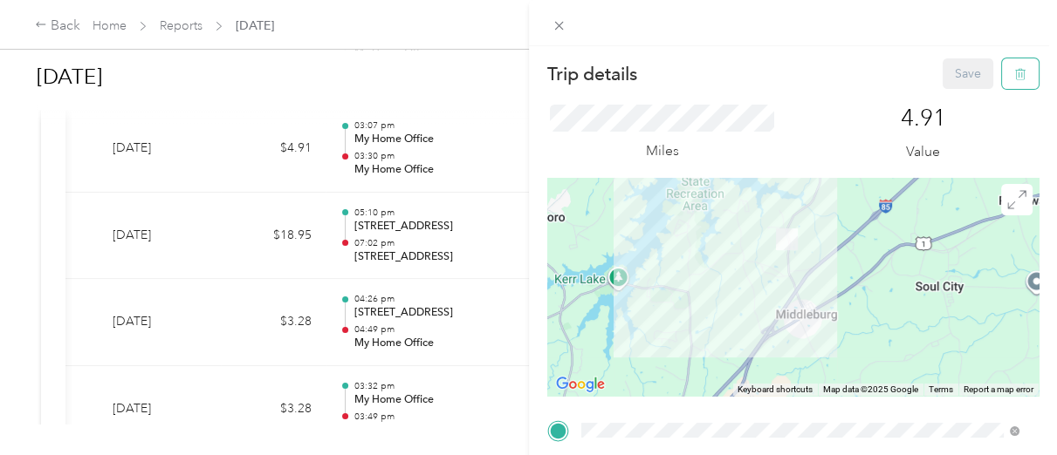
click at [1014, 75] on icon "button" at bounding box center [1020, 74] width 12 height 12
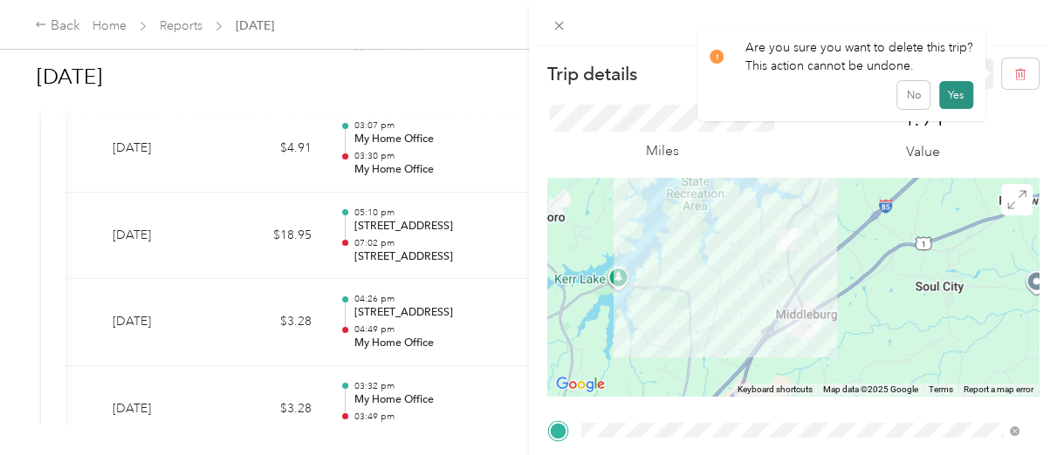
click at [951, 93] on button "Yes" at bounding box center [956, 95] width 34 height 28
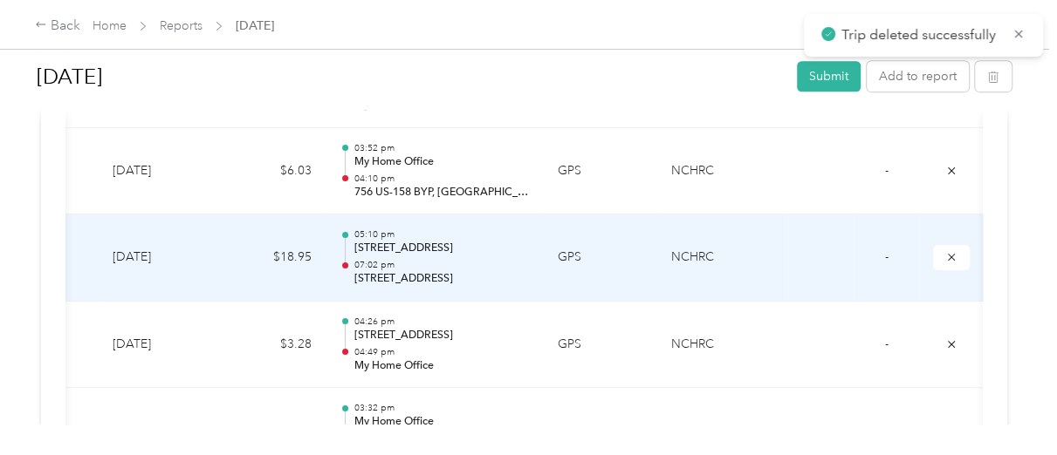
scroll to position [4304, 0]
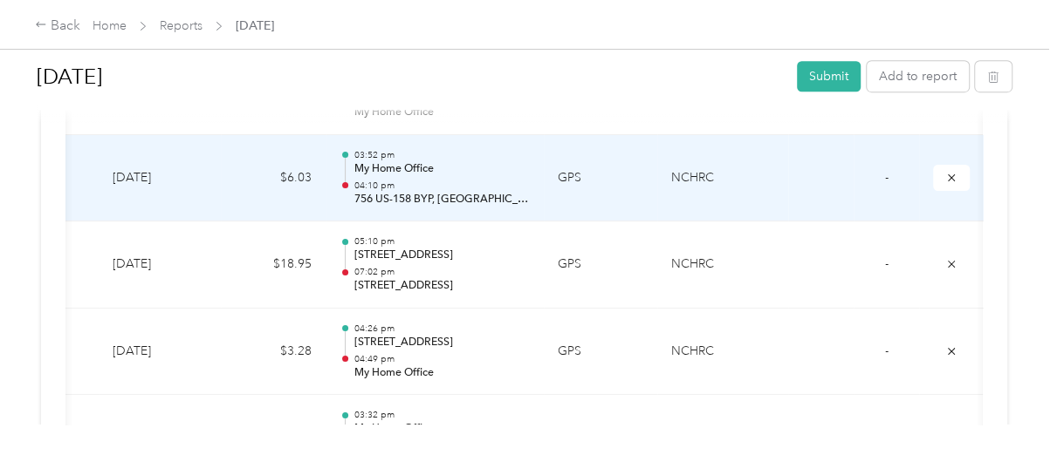
click at [476, 172] on div "03:52 pm My Home Office 04:10 pm 756 US-158 BYP, [GEOGRAPHIC_DATA], [GEOGRAPHIC…" at bounding box center [441, 178] width 176 height 58
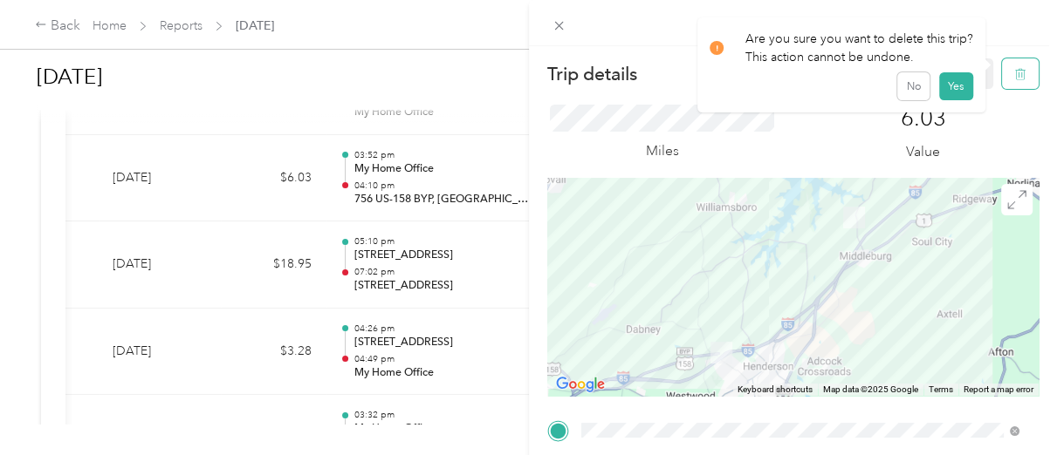
click at [1002, 81] on button "button" at bounding box center [1020, 73] width 37 height 31
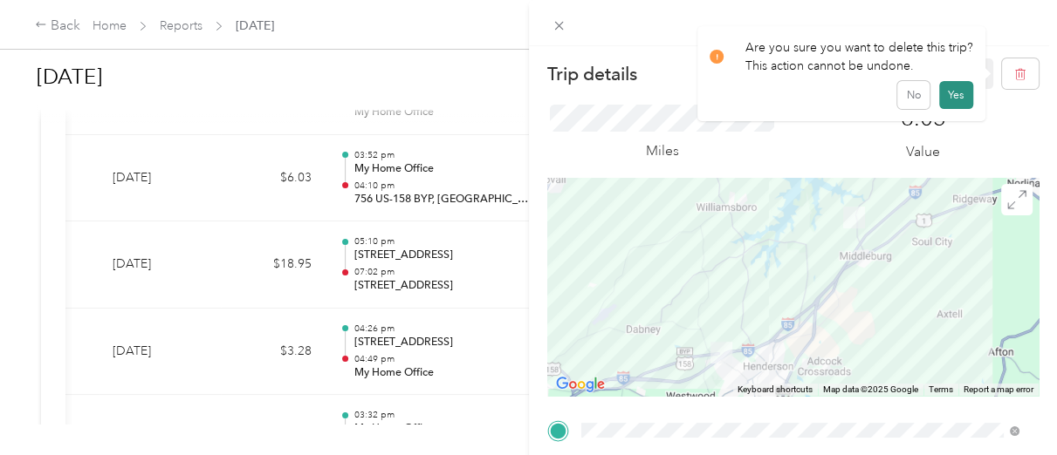
click at [951, 90] on button "Yes" at bounding box center [956, 95] width 34 height 28
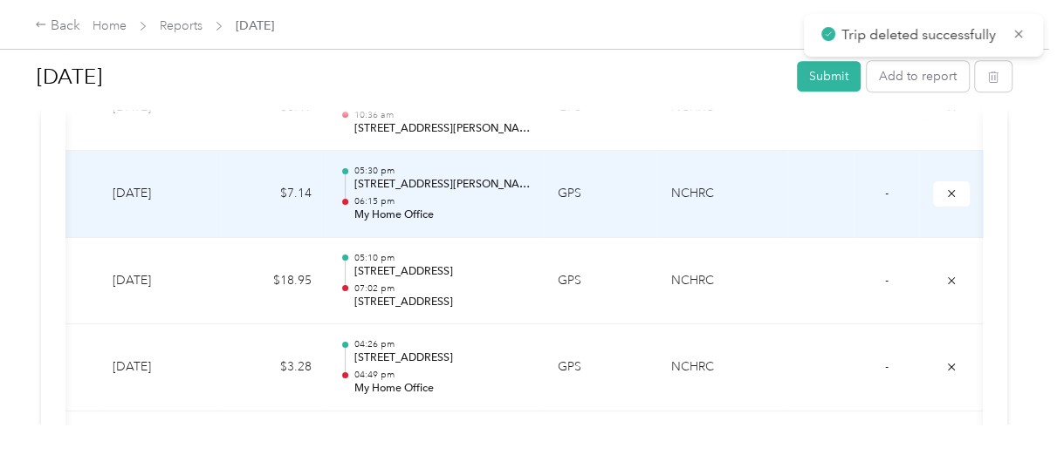
scroll to position [4188, 0]
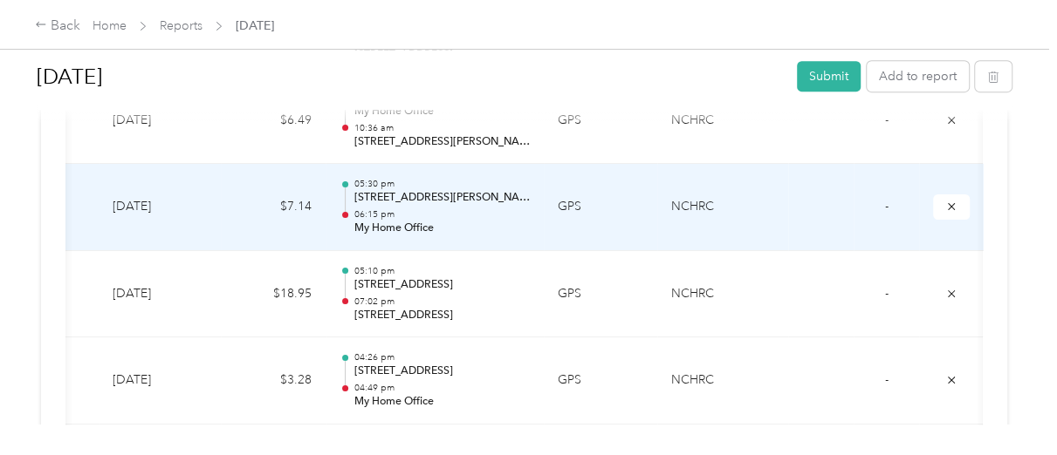
click at [491, 190] on p "[STREET_ADDRESS][PERSON_NAME]" at bounding box center [441, 198] width 176 height 16
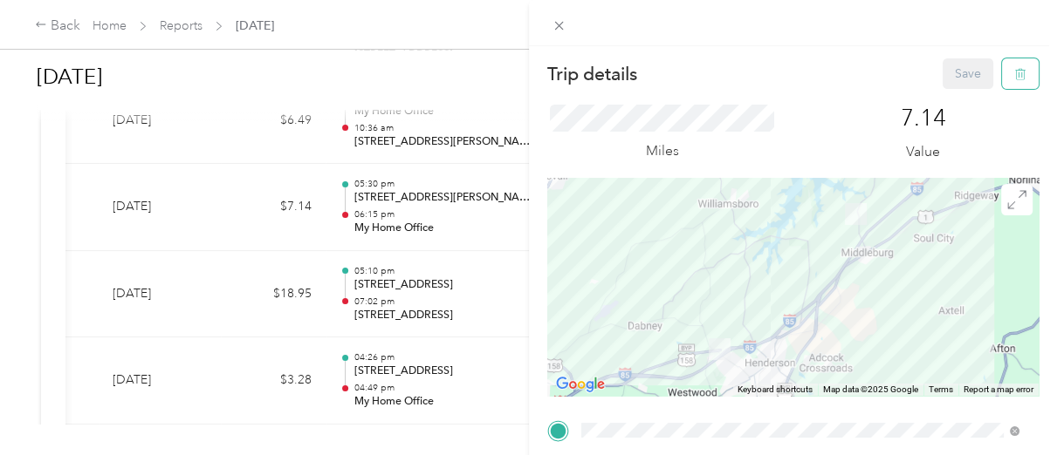
click at [1002, 74] on button "button" at bounding box center [1020, 73] width 37 height 31
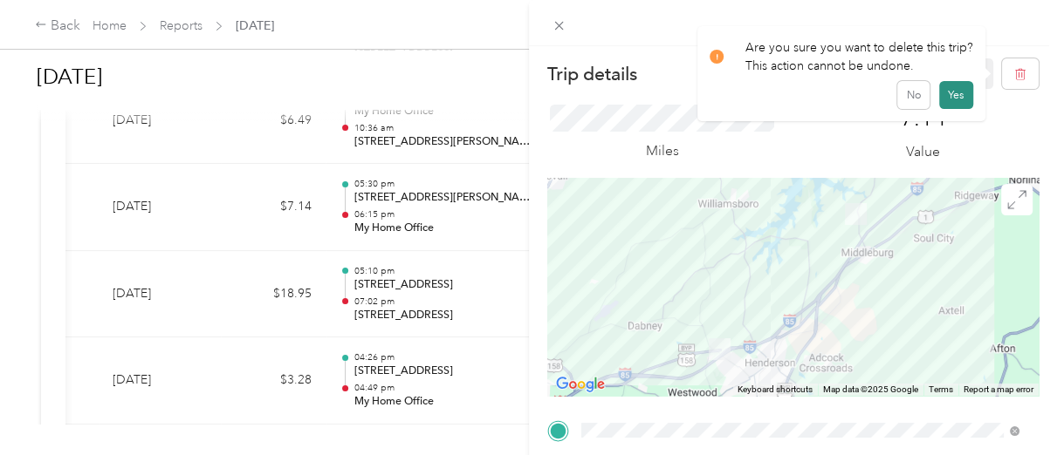
click at [950, 95] on button "Yes" at bounding box center [956, 95] width 34 height 28
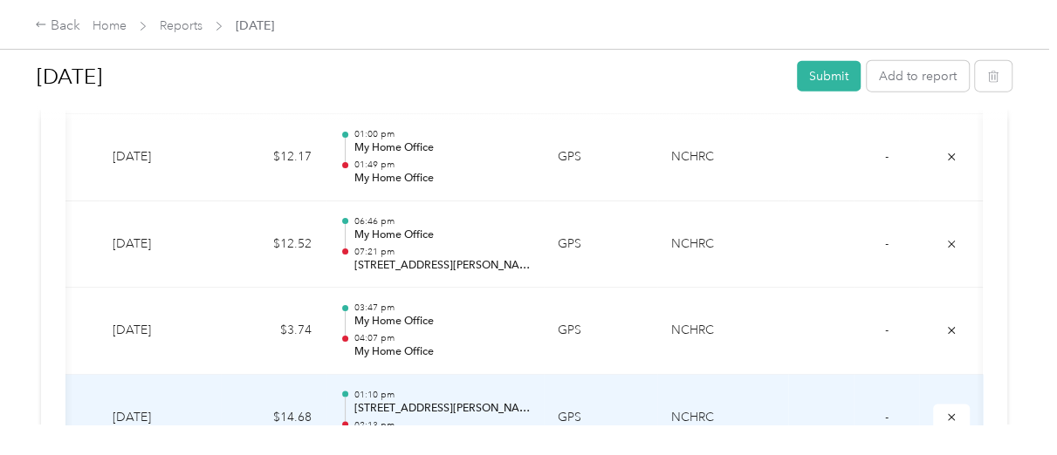
scroll to position [2326, 0]
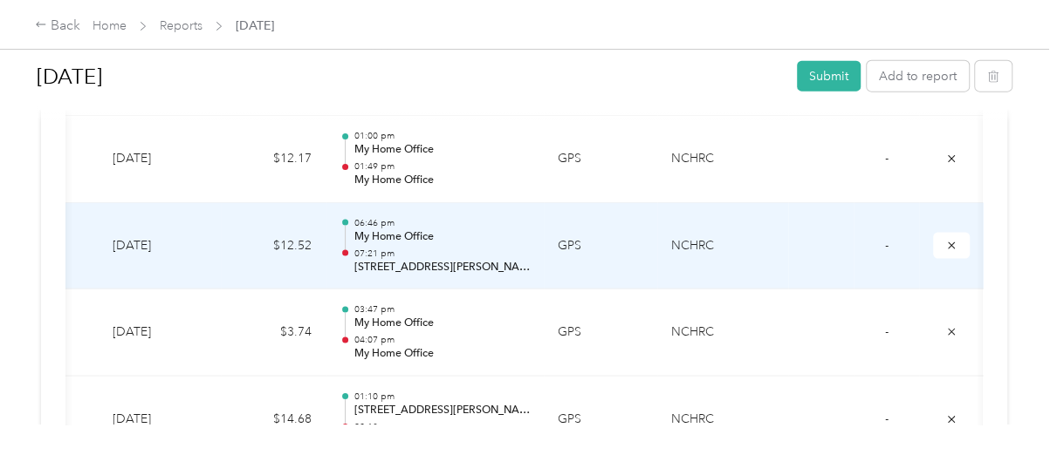
click at [520, 248] on p "07:21 pm" at bounding box center [441, 254] width 176 height 12
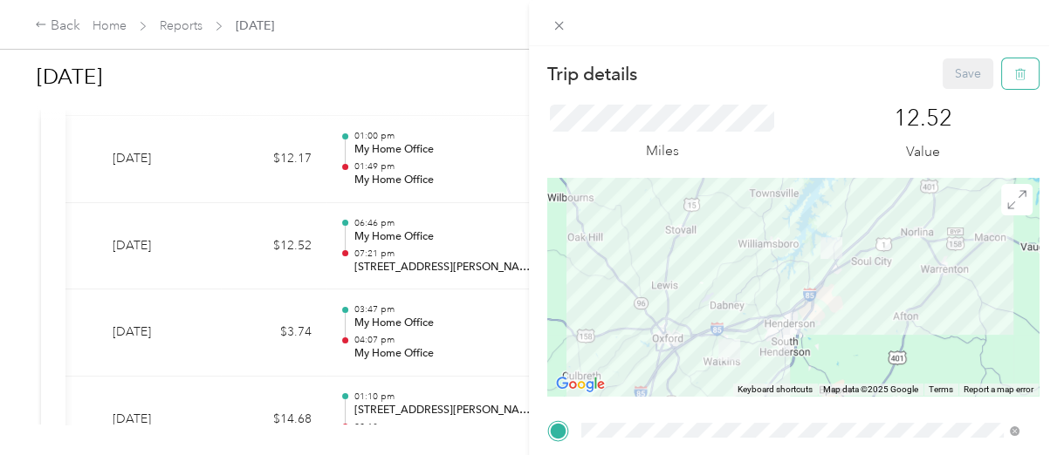
click at [1002, 83] on button "button" at bounding box center [1020, 73] width 37 height 31
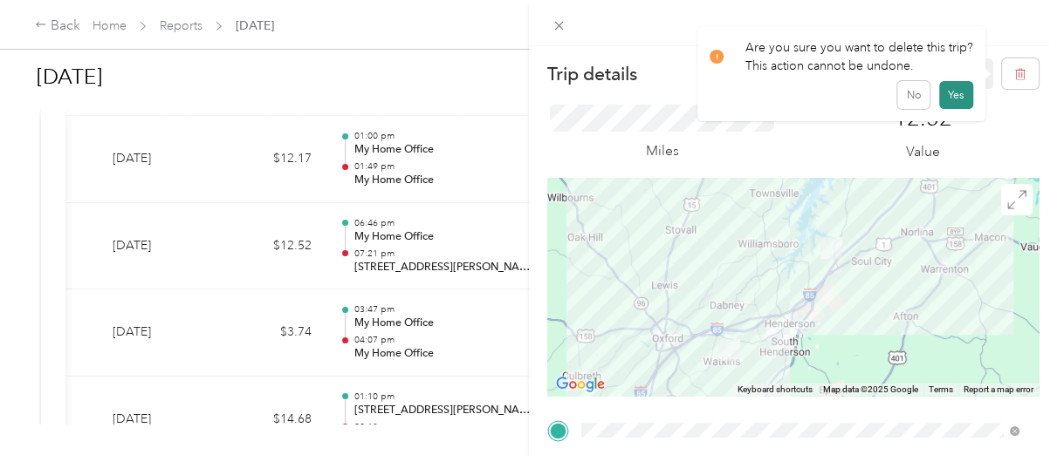
click at [953, 95] on button "Yes" at bounding box center [956, 95] width 34 height 28
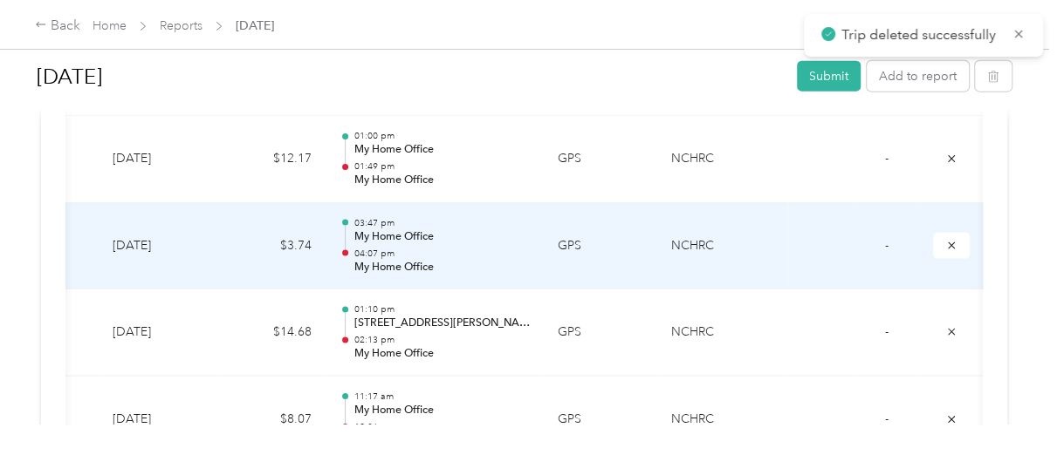
click at [465, 248] on p "04:07 pm" at bounding box center [441, 254] width 176 height 12
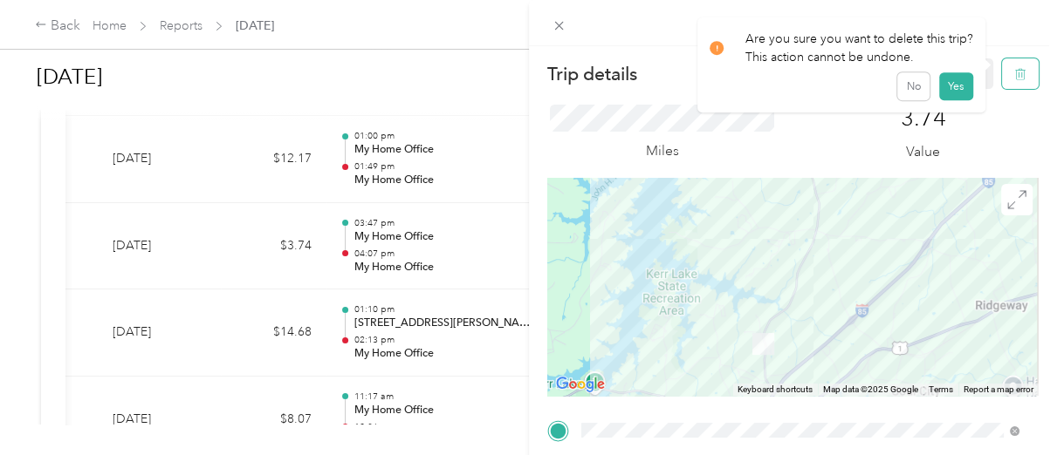
click at [1014, 74] on icon "button" at bounding box center [1020, 74] width 12 height 12
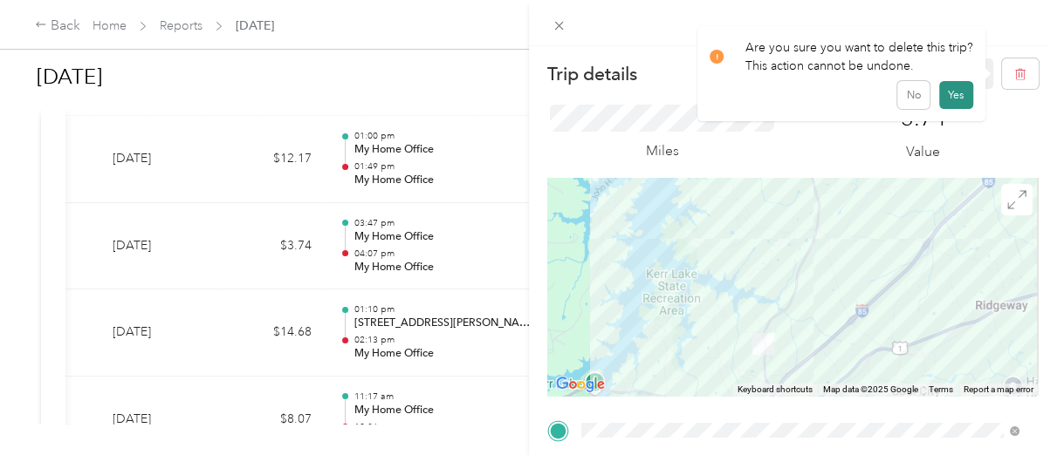
click at [953, 98] on button "Yes" at bounding box center [956, 95] width 34 height 28
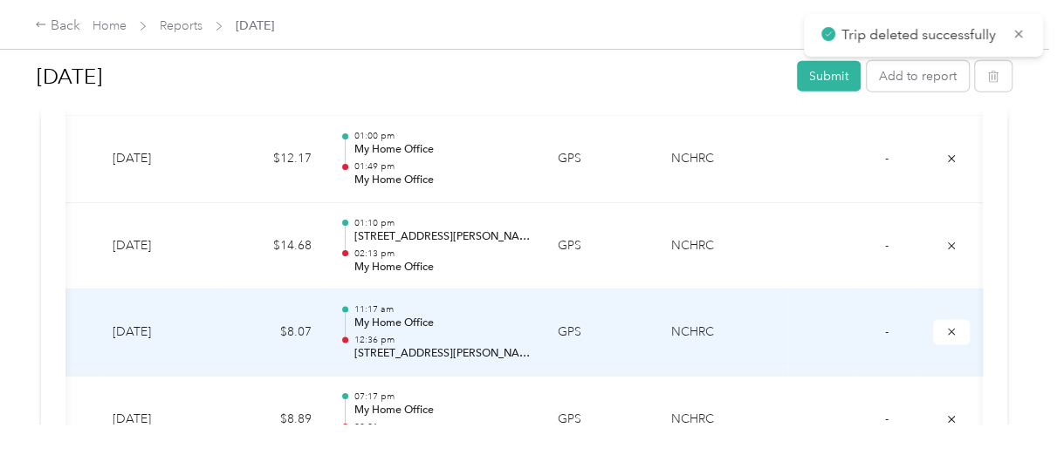
click at [434, 328] on div "11:17 am My Home Office 12:36 pm [STREET_ADDRESS][PERSON_NAME][PERSON_NAME]" at bounding box center [441, 333] width 176 height 58
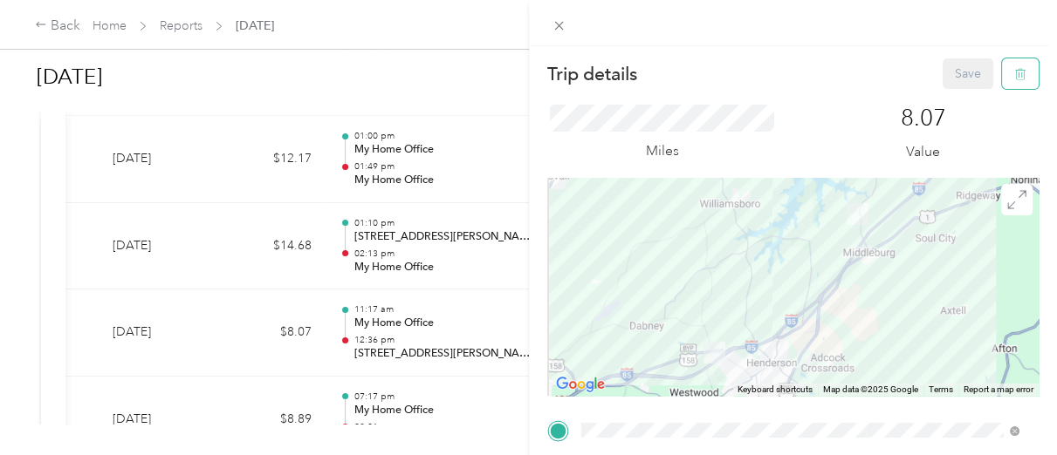
click at [1014, 75] on icon "button" at bounding box center [1020, 74] width 12 height 12
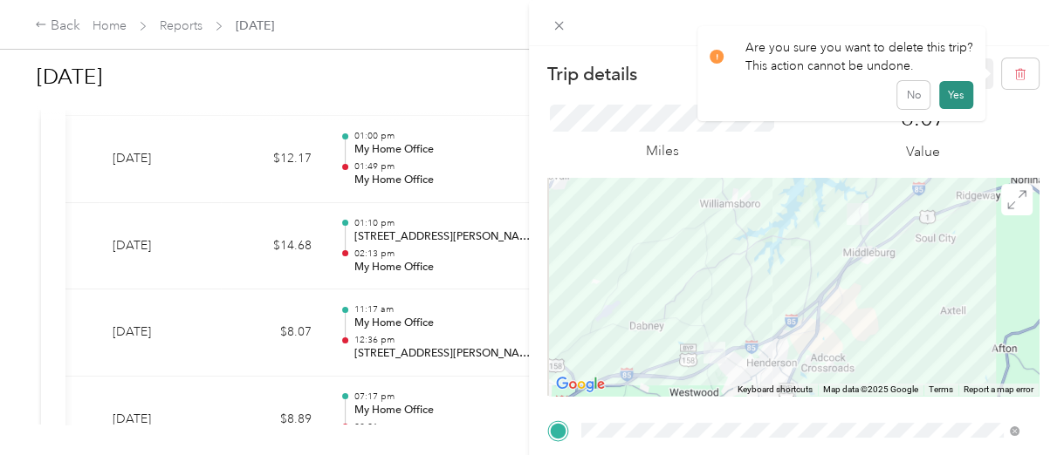
click at [949, 96] on button "Yes" at bounding box center [956, 95] width 34 height 28
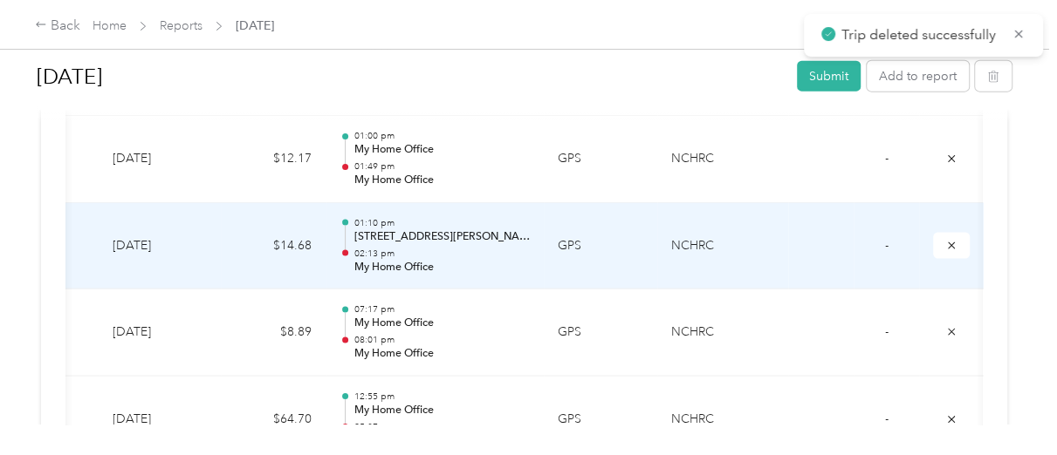
click at [400, 240] on p "[STREET_ADDRESS][PERSON_NAME]" at bounding box center [441, 237] width 176 height 16
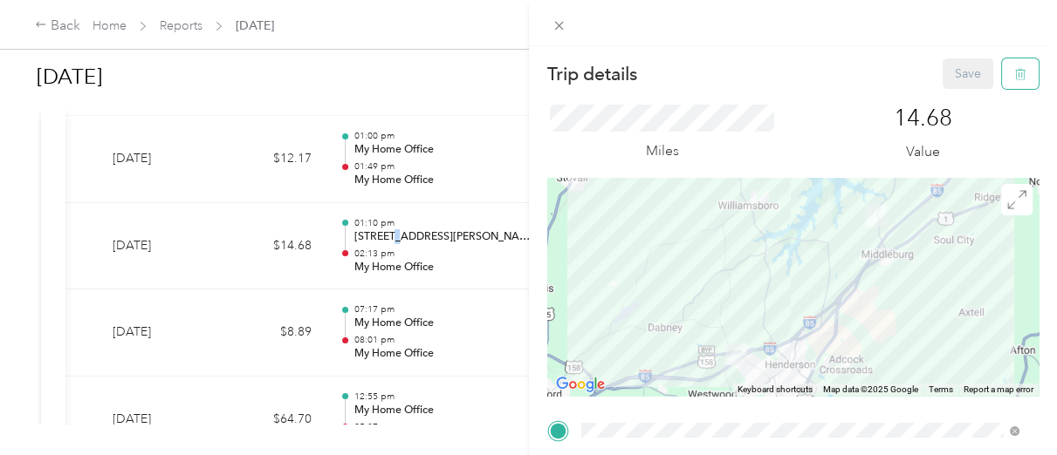
click at [1002, 75] on button "button" at bounding box center [1020, 73] width 37 height 31
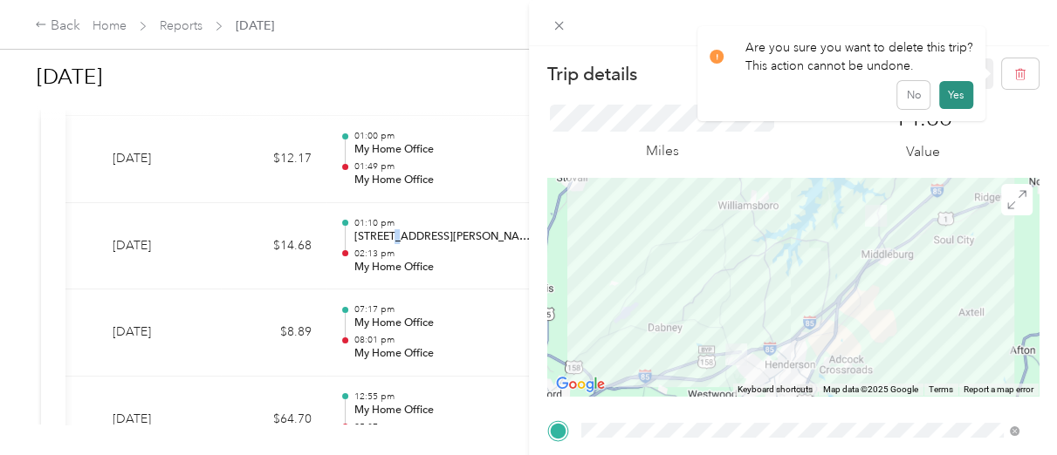
click at [952, 92] on button "Yes" at bounding box center [956, 95] width 34 height 28
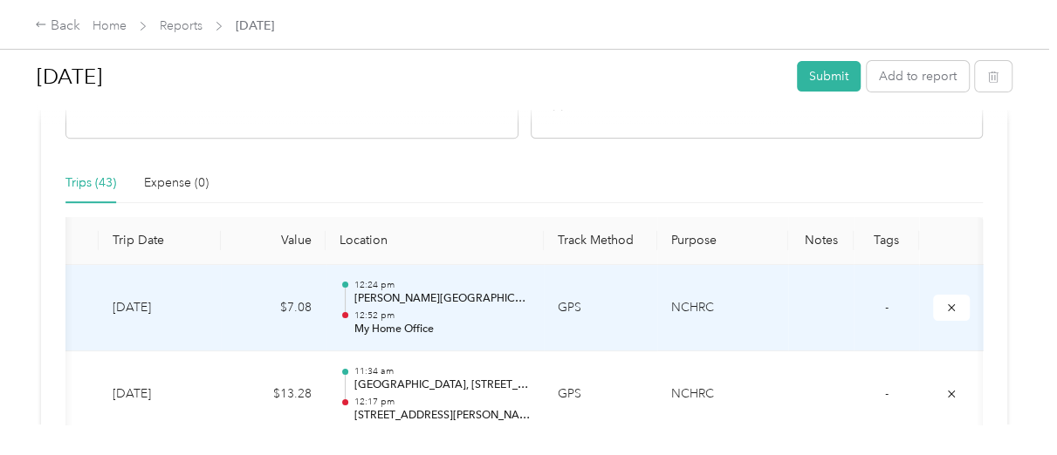
scroll to position [349, 0]
